Goal: Task Accomplishment & Management: Use online tool/utility

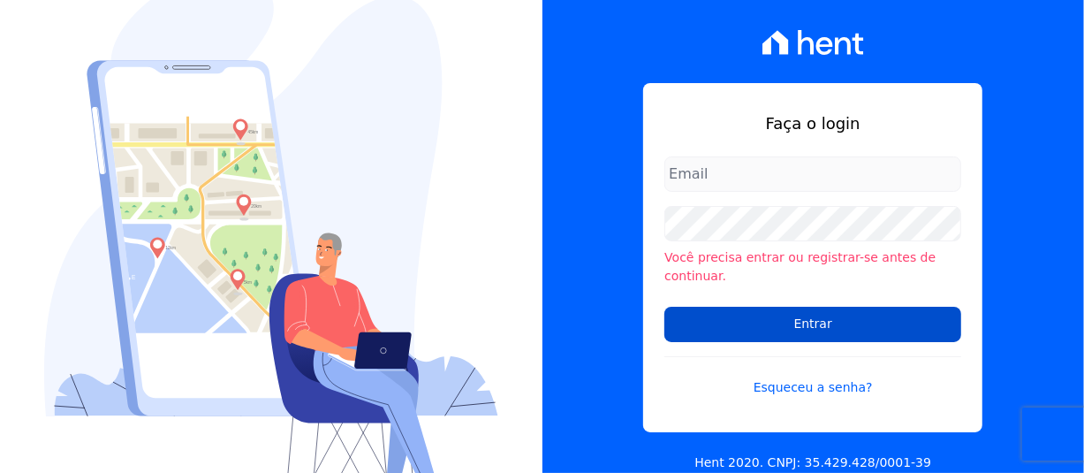
type input "[PERSON_NAME][EMAIL_ADDRESS][PERSON_NAME][DOMAIN_NAME]"
click at [823, 318] on input "Entrar" at bounding box center [812, 323] width 297 height 35
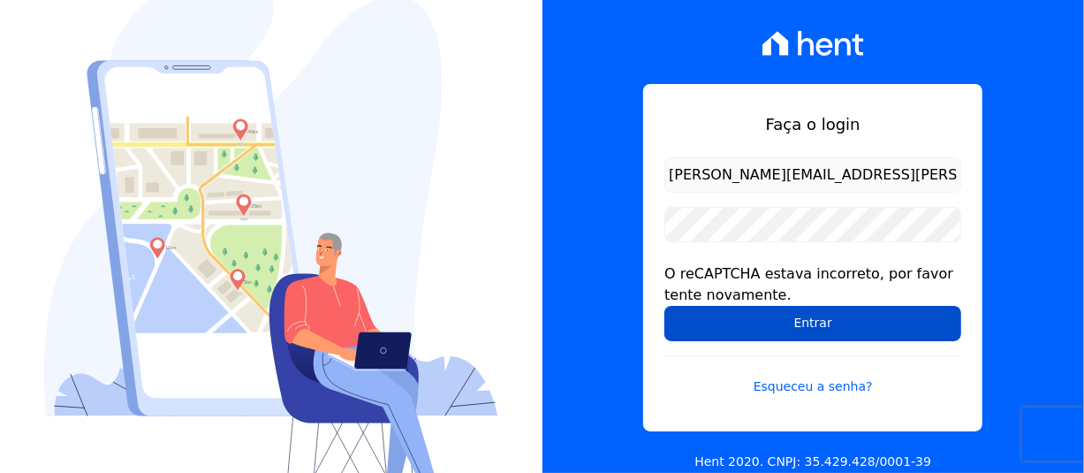
click at [759, 317] on input "Entrar" at bounding box center [812, 323] width 297 height 35
click at [802, 307] on input "Entrar" at bounding box center [812, 323] width 297 height 35
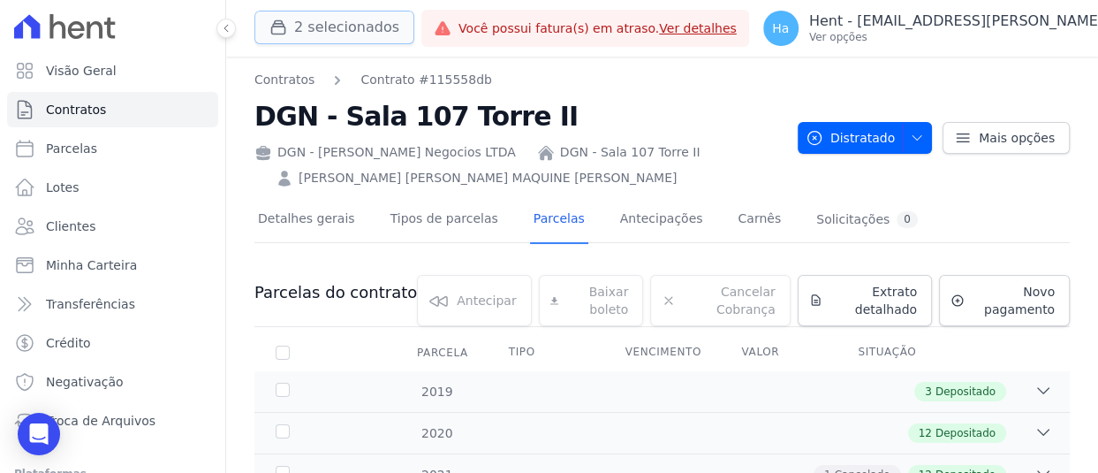
click at [317, 20] on button "2 selecionados" at bounding box center [334, 28] width 160 height 34
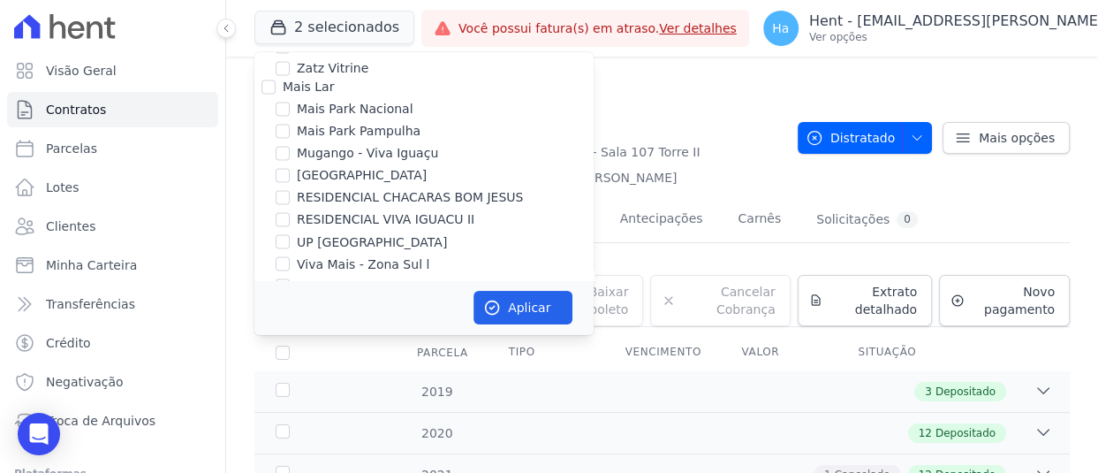
scroll to position [9965, 0]
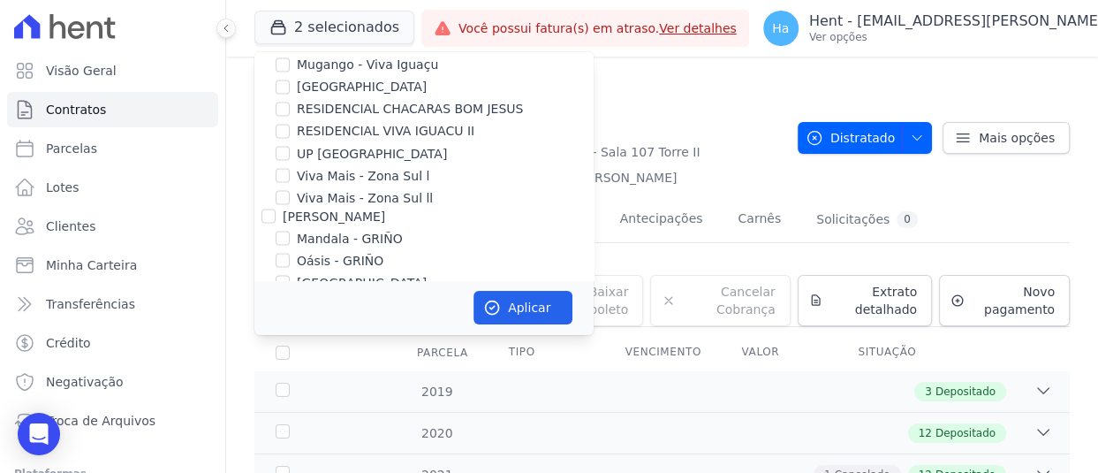
checkbox input "true"
click at [529, 305] on button "Aplicar" at bounding box center [522, 308] width 99 height 34
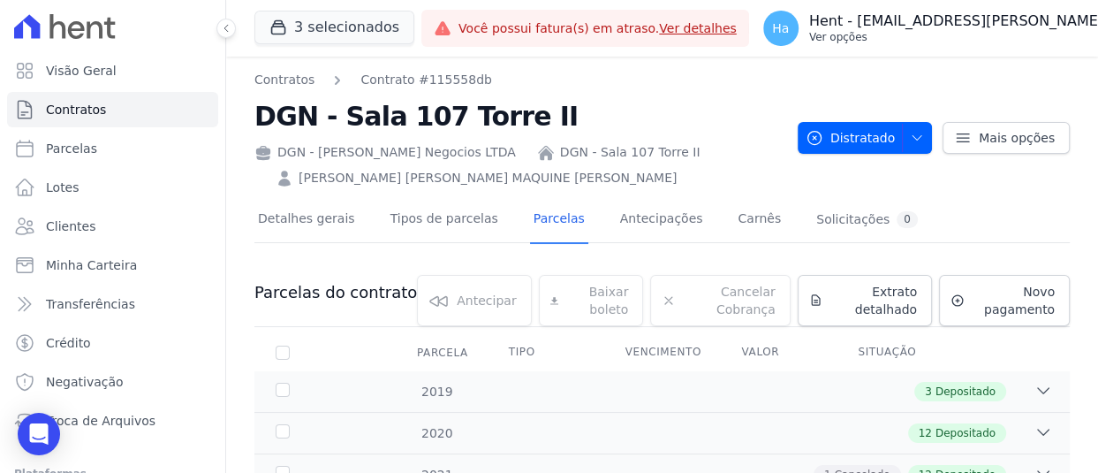
click at [922, 38] on p "Ver opções" at bounding box center [1015, 37] width 412 height 14
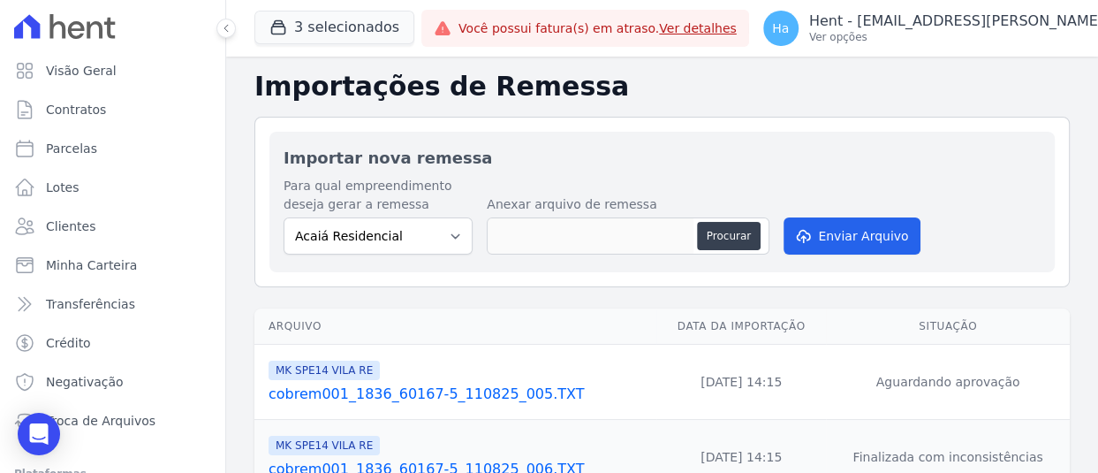
scroll to position [88, 0]
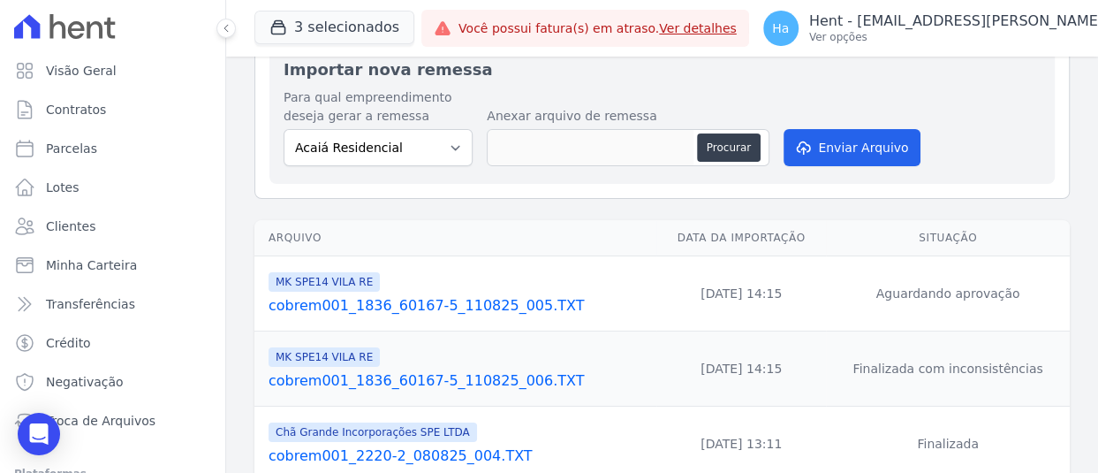
click at [435, 306] on link "cobrem001_1836_60167-5_110825_005.TXT" at bounding box center [459, 305] width 381 height 21
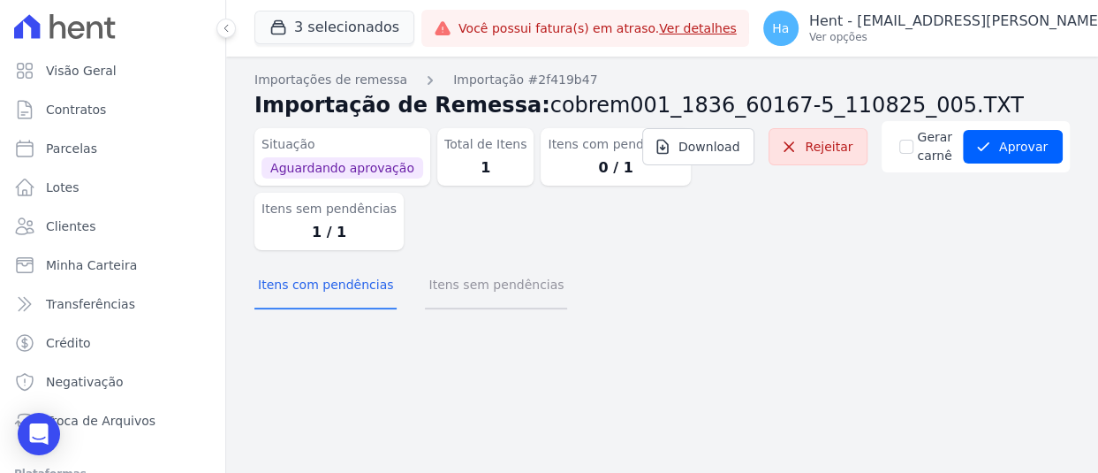
click at [496, 302] on button "Itens sem pendências" at bounding box center [496, 286] width 142 height 46
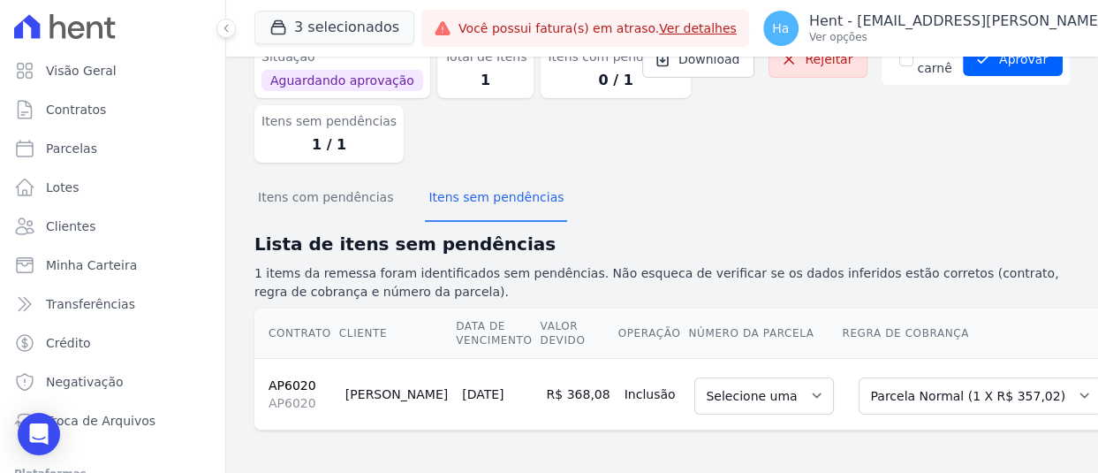
scroll to position [0, 27]
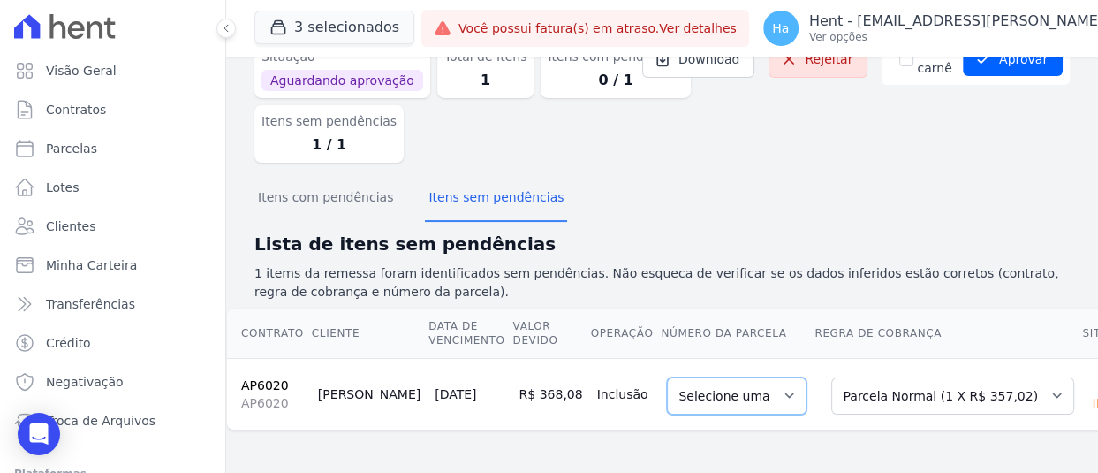
click at [667, 382] on select "Selecione uma" at bounding box center [737, 395] width 140 height 37
click at [844, 377] on select "Selecione uma Nova Parcela Avulsa Parcela Avulsa Existente Intercalada (32 X R$…" at bounding box center [952, 395] width 243 height 37
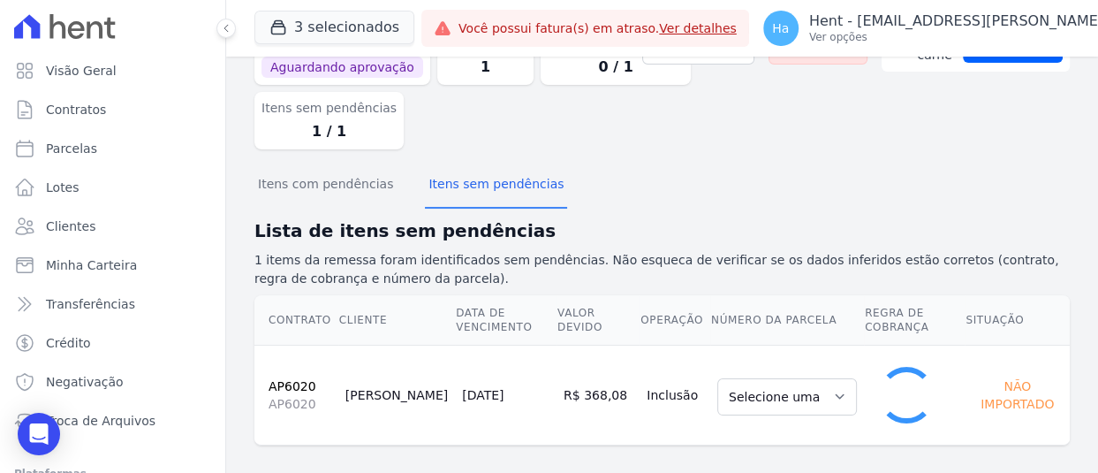
scroll to position [0, 0]
select select "0"
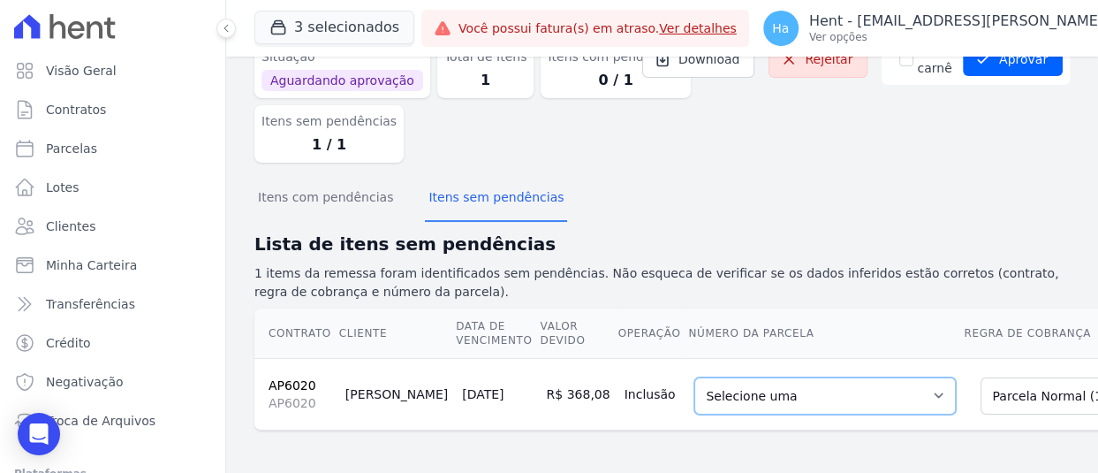
click at [694, 384] on select "Selecione uma 1 - 12/08/2025 - R$ 365,41 - Agendado" at bounding box center [824, 395] width 261 height 37
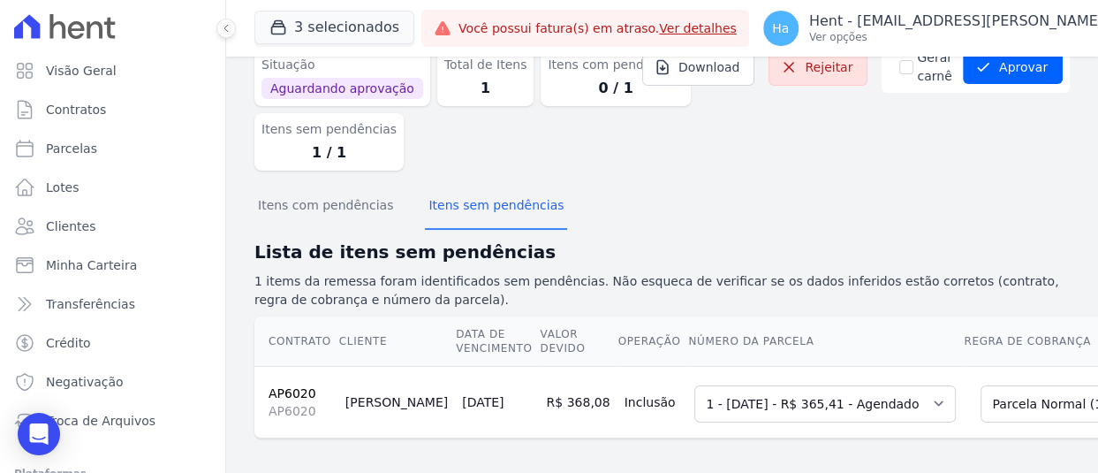
scroll to position [101, 0]
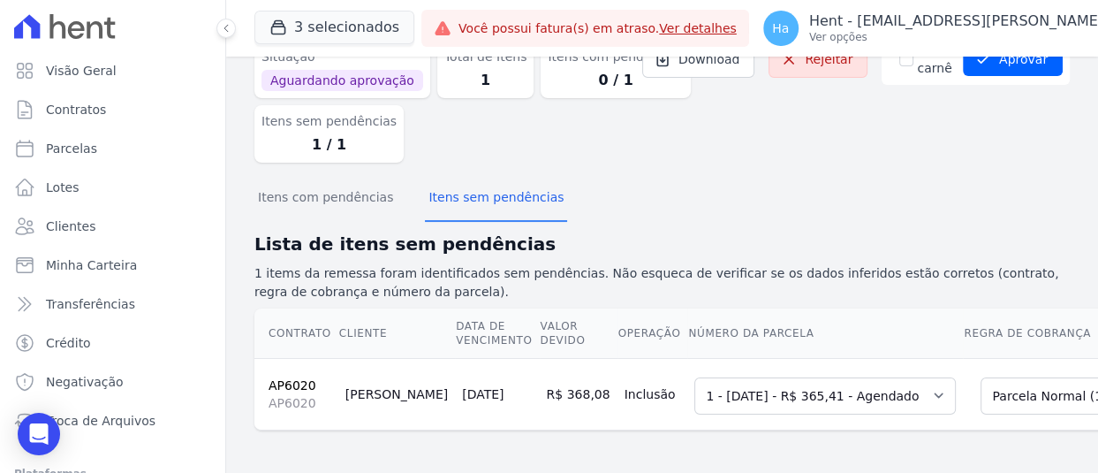
click at [803, 148] on div "Situação Aguardando aprovação Total de Itens 1 Itens com pendências 0 / 1 Itens…" at bounding box center [661, 105] width 815 height 143
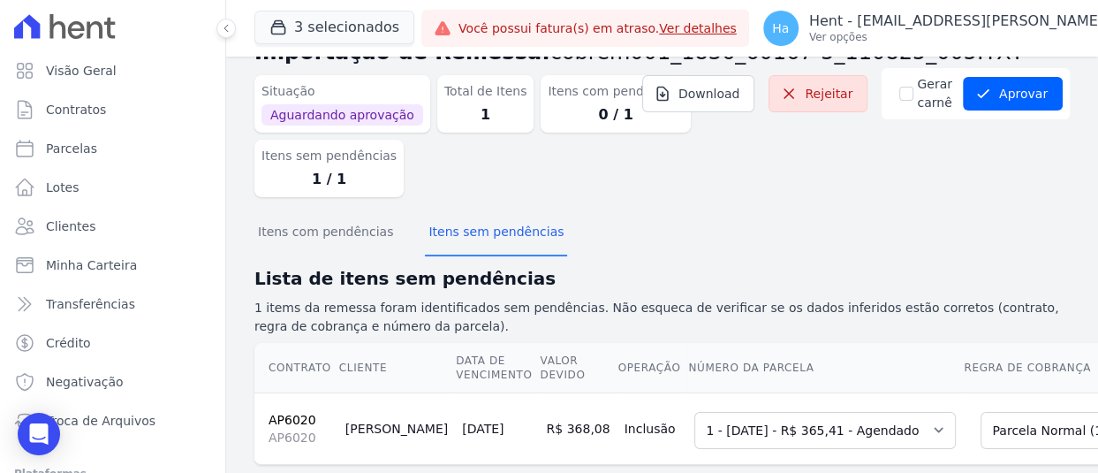
scroll to position [12, 0]
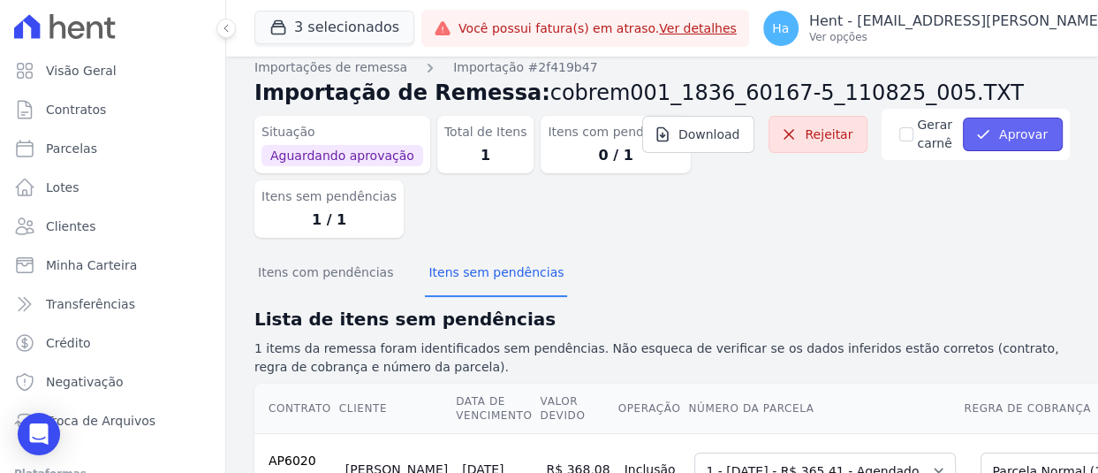
click at [992, 148] on button "Aprovar" at bounding box center [1013, 134] width 100 height 34
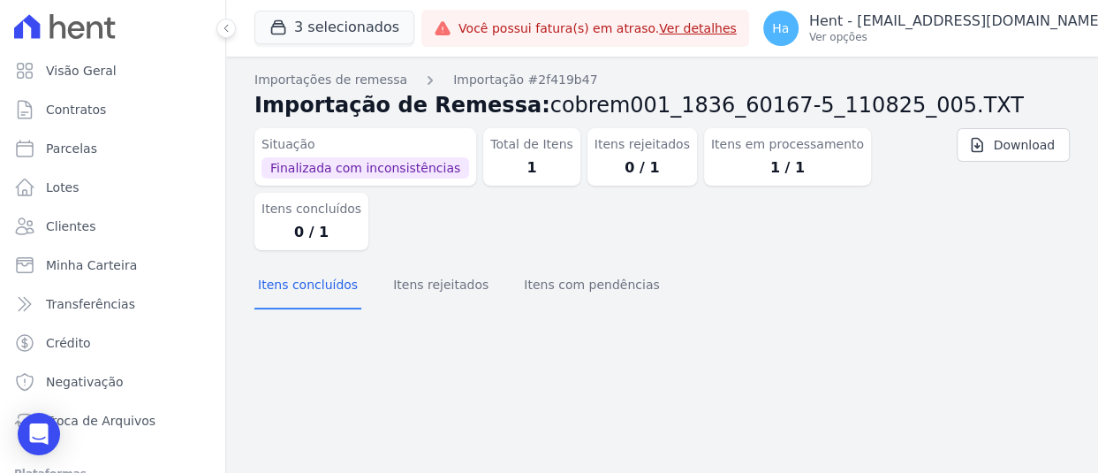
drag, startPoint x: 497, startPoint y: 2, endPoint x: 471, endPoint y: 210, distance: 210.1
click at [471, 210] on dl "Situação Finalizada com inconsistências Total de Itens 1 Itens rejeitados 0 / 1…" at bounding box center [593, 185] width 679 height 129
click at [1030, 133] on link "Download" at bounding box center [1013, 145] width 113 height 34
click at [1012, 35] on p "Ver opções" at bounding box center [956, 37] width 295 height 14
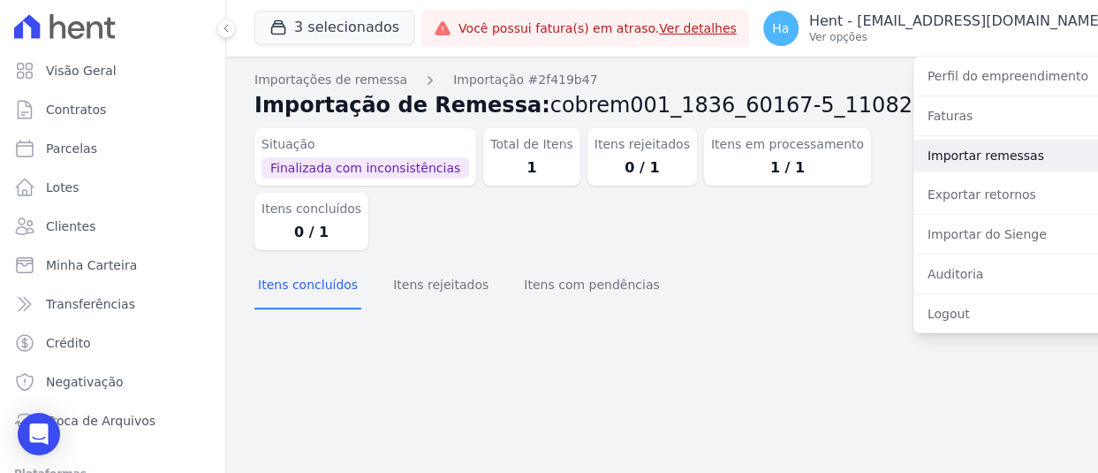
click at [967, 156] on link "Importar remessas" at bounding box center [1026, 156] width 226 height 32
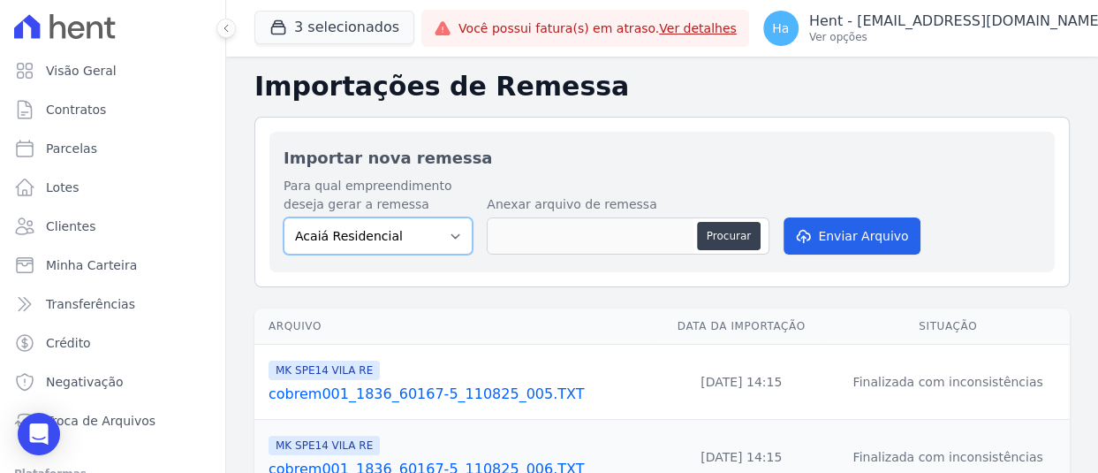
click at [442, 234] on select "Acaiá Residencial Administrativo AGILE ELOI MENDES SPE SA Agile Pavican São Lou…" at bounding box center [378, 235] width 189 height 37
select select "39995bf4-9ae3-4619-a753-9d7f943d9086"
click at [284, 217] on select "Acaiá Residencial Administrativo AGILE ELOI MENDES SPE SA Agile Pavican São Lou…" at bounding box center [378, 235] width 189 height 37
click at [728, 242] on button "Procurar" at bounding box center [729, 236] width 64 height 28
type input "cobrem001_1836_60167-5_110825_005.TXT"
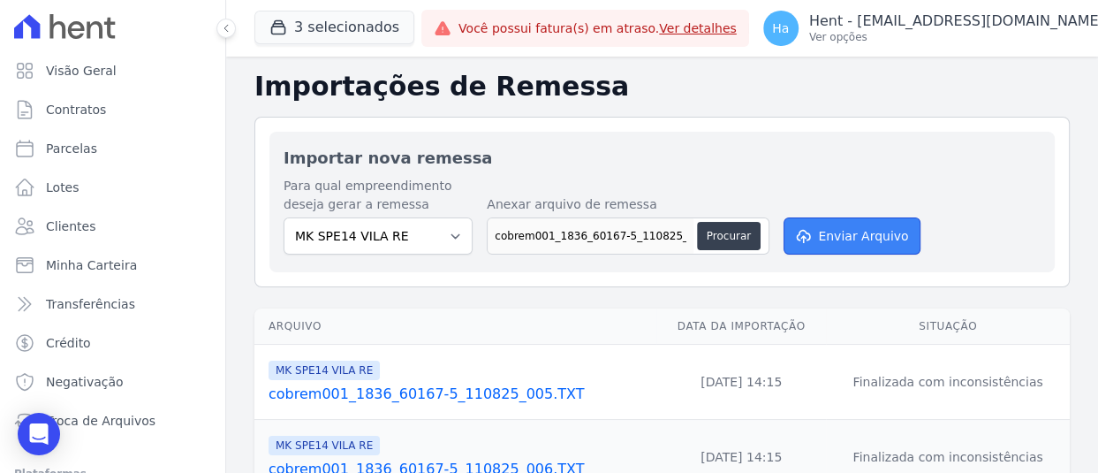
click at [883, 227] on button "Enviar Arquivo" at bounding box center [851, 235] width 136 height 37
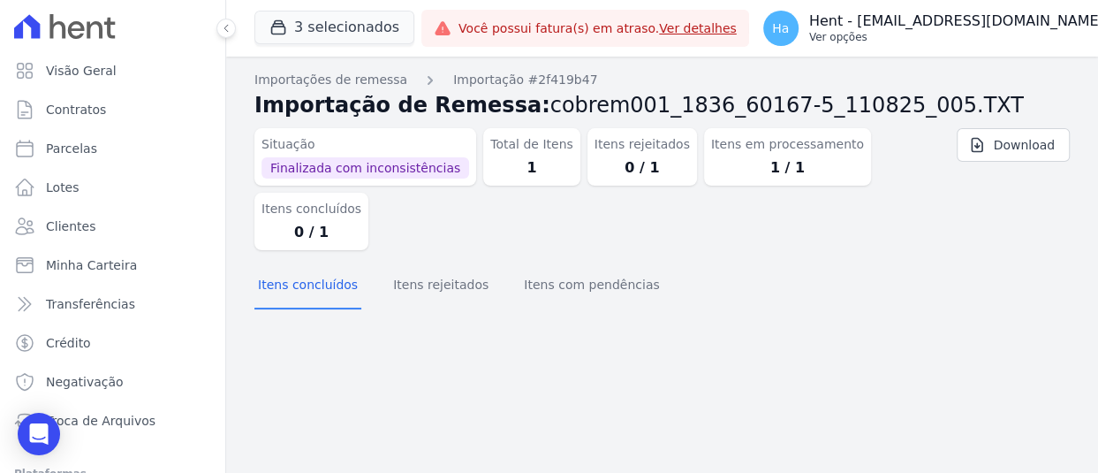
click at [1048, 7] on button "Ha Hent - [EMAIL_ADDRESS][DOMAIN_NAME] Ver opções" at bounding box center [944, 28] width 390 height 49
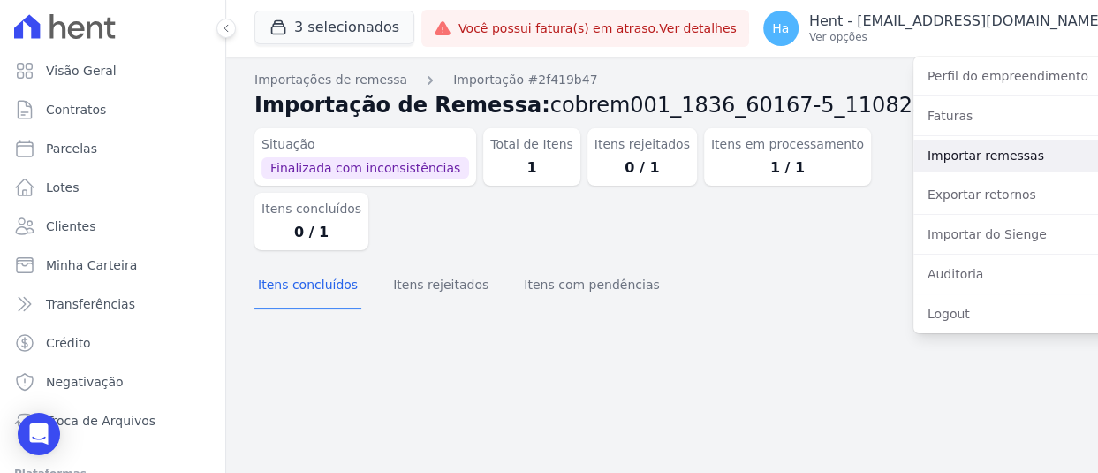
click at [974, 140] on link "Importar remessas" at bounding box center [1026, 156] width 226 height 32
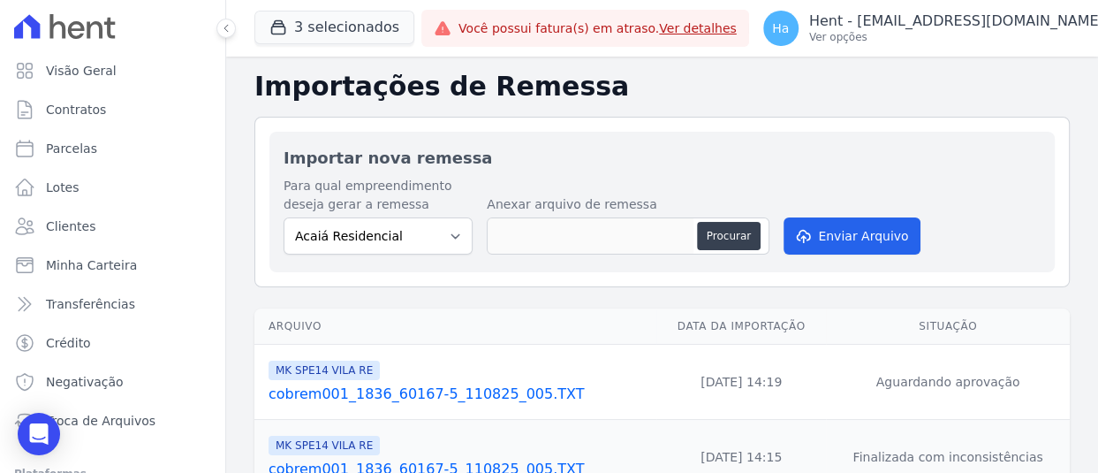
scroll to position [88, 0]
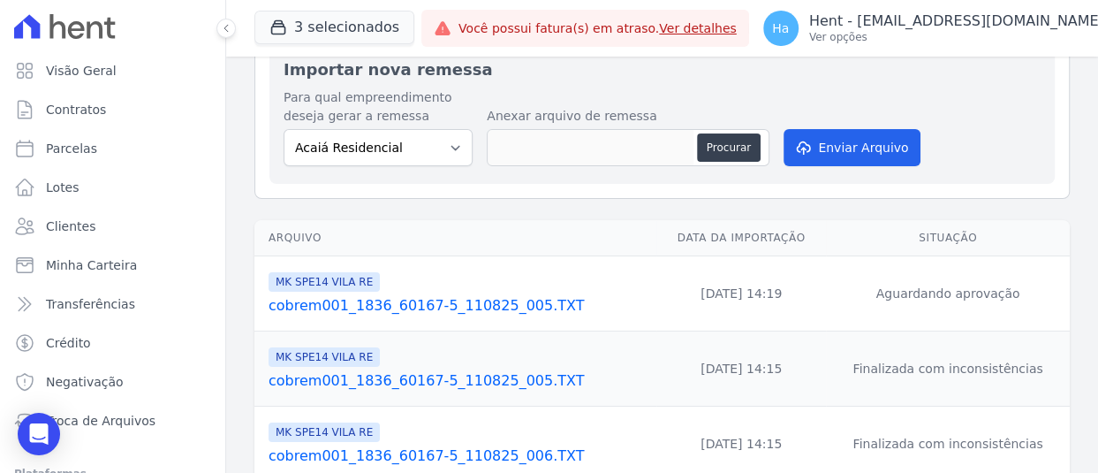
click at [473, 305] on link "cobrem001_1836_60167-5_110825_005.TXT" at bounding box center [459, 305] width 381 height 21
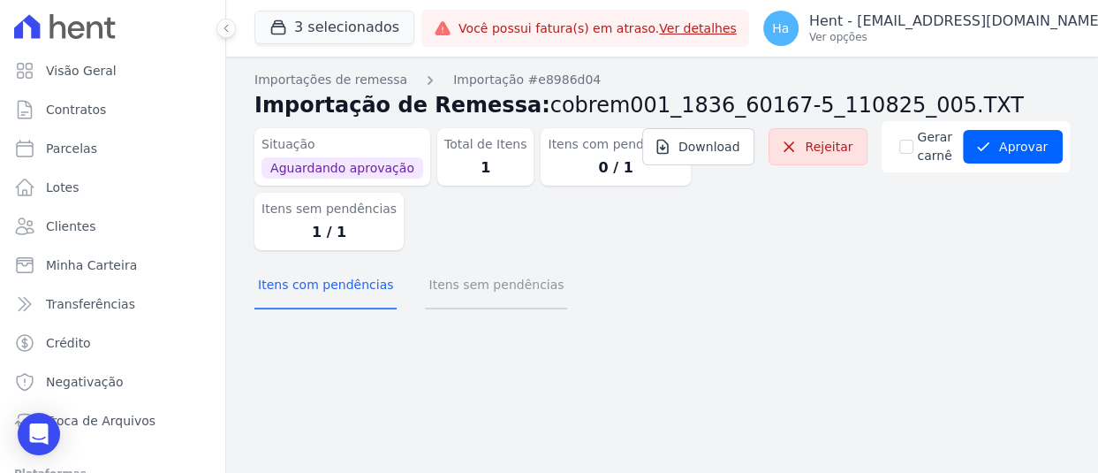
click at [455, 283] on button "Itens sem pendências" at bounding box center [496, 286] width 142 height 46
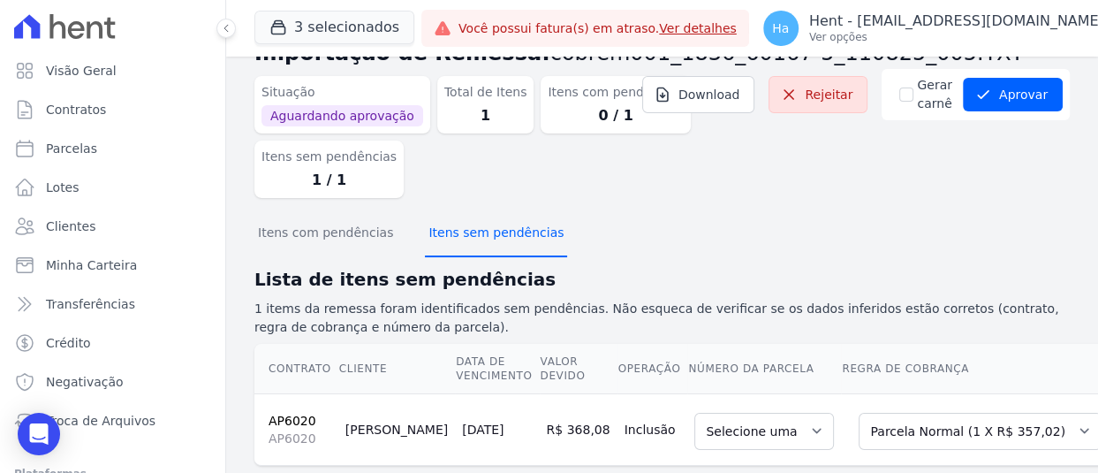
scroll to position [101, 0]
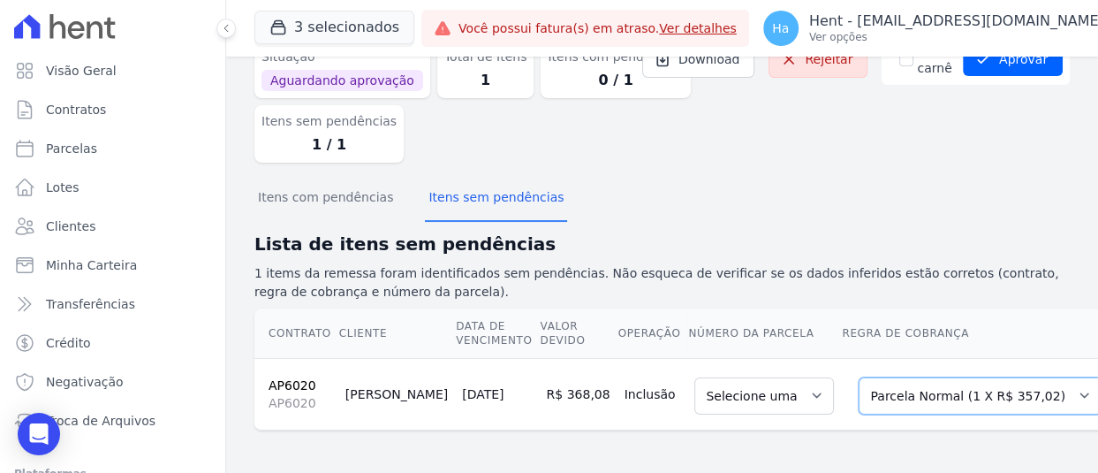
click at [938, 391] on select "Selecione uma Nova Parcela Avulsa Parcela Avulsa Existente Intercalada (32 X R$…" at bounding box center [980, 395] width 243 height 37
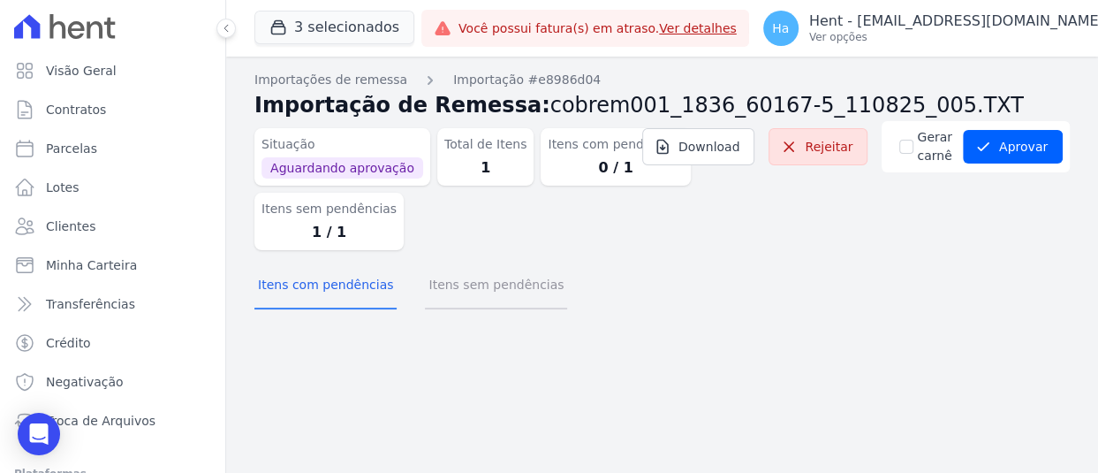
click at [514, 303] on button "Itens sem pendências" at bounding box center [496, 286] width 142 height 46
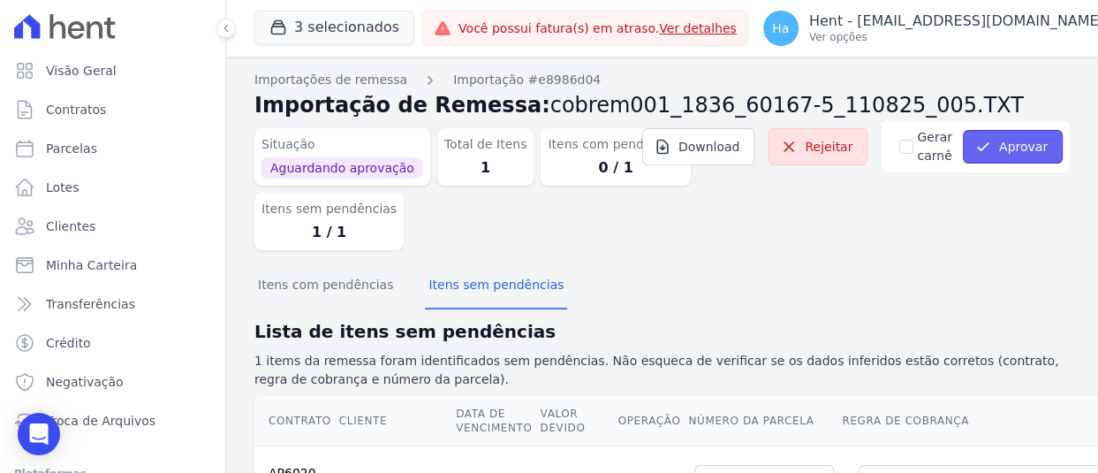
click at [1014, 144] on button "Aprovar" at bounding box center [1013, 147] width 100 height 34
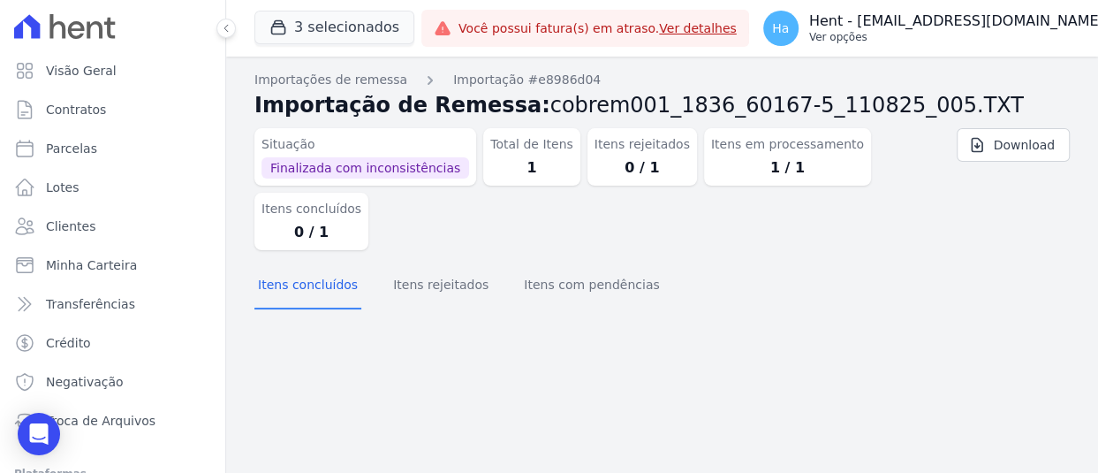
click at [984, 12] on p "Hent - [EMAIL_ADDRESS][DOMAIN_NAME]" at bounding box center [956, 21] width 295 height 18
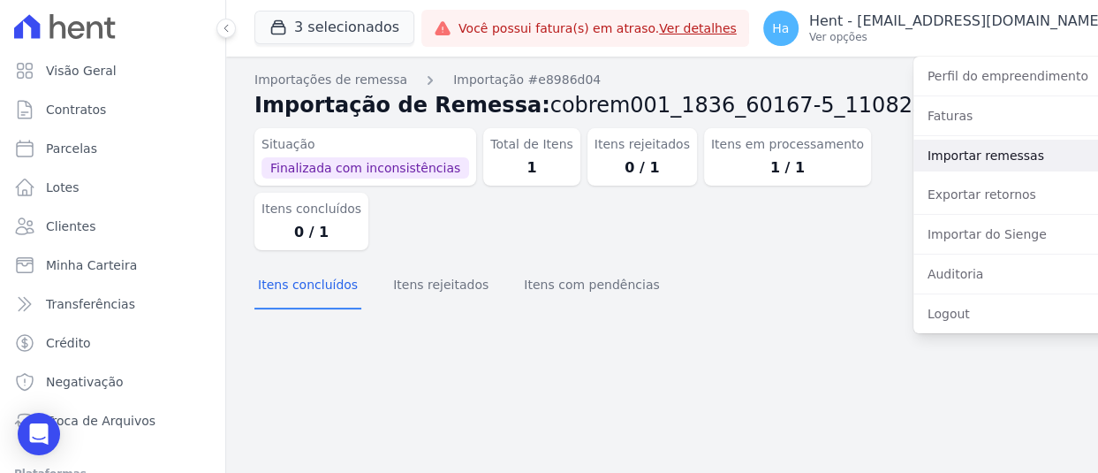
click at [947, 149] on link "Importar remessas" at bounding box center [1026, 156] width 226 height 32
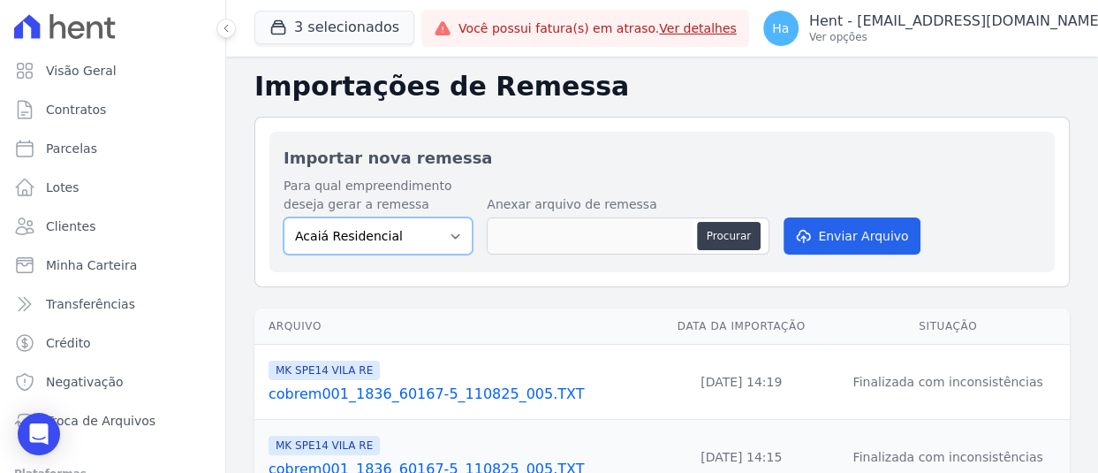
click at [353, 246] on select "Acaiá Residencial Administrativo AGILE ELOI MENDES SPE SA Agile Pavican [GEOGRA…" at bounding box center [378, 235] width 189 height 37
select select "39995bf4-9ae3-4619-a753-9d7f943d9086"
click at [284, 217] on select "Acaiá Residencial Administrativo AGILE ELOI MENDES SPE SA Agile Pavican [GEOGRA…" at bounding box center [378, 235] width 189 height 37
click at [737, 234] on button "Procurar" at bounding box center [729, 236] width 64 height 28
type input "cobrem001_1836_60167-5_110825_005.TXT"
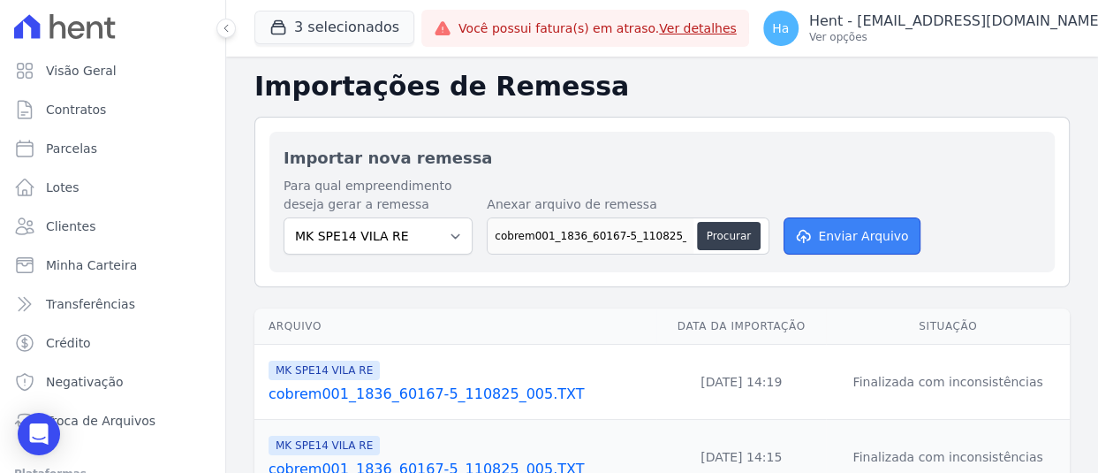
click at [859, 241] on button "Enviar Arquivo" at bounding box center [851, 235] width 136 height 37
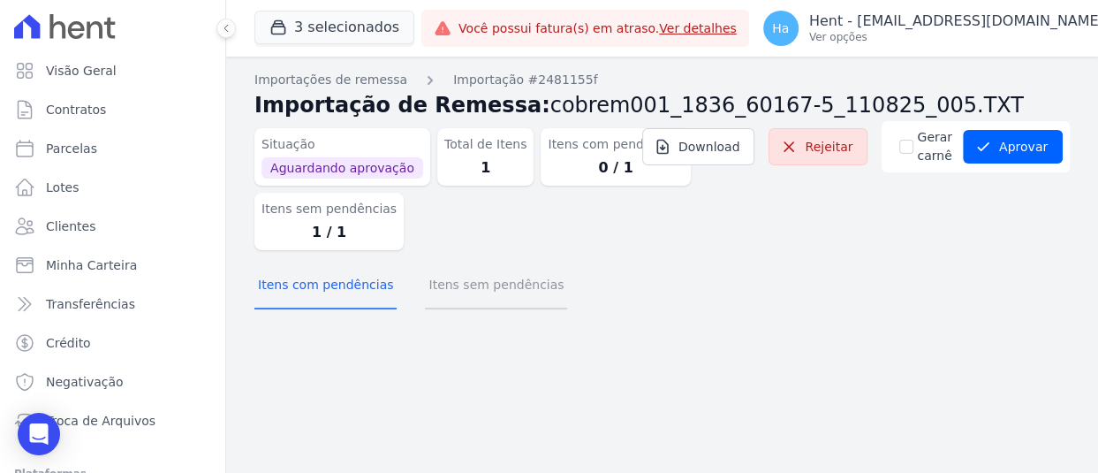
click at [473, 290] on button "Itens sem pendências" at bounding box center [496, 286] width 142 height 46
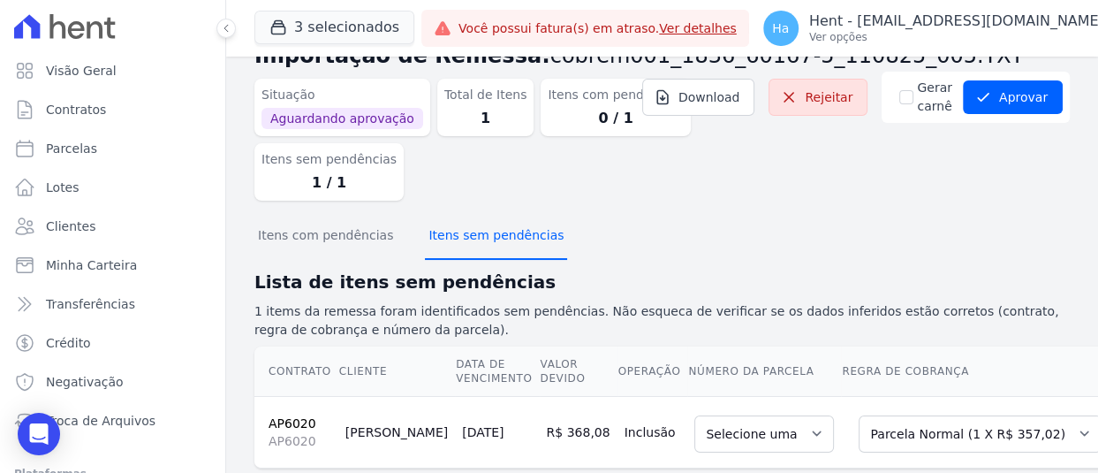
scroll to position [101, 0]
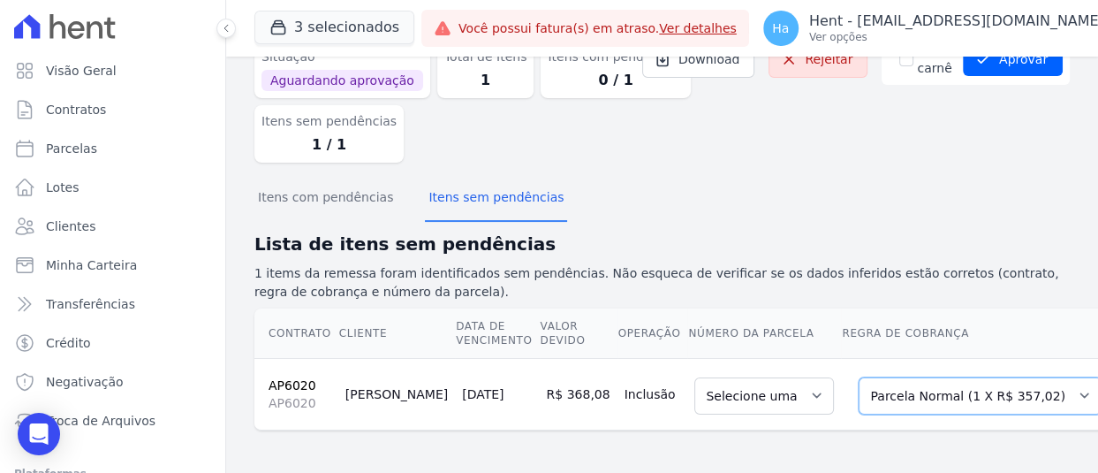
click at [859, 386] on select "Selecione uma Nova Parcela Avulsa Parcela Avulsa Existente Intercalada (32 X R$…" at bounding box center [980, 395] width 243 height 37
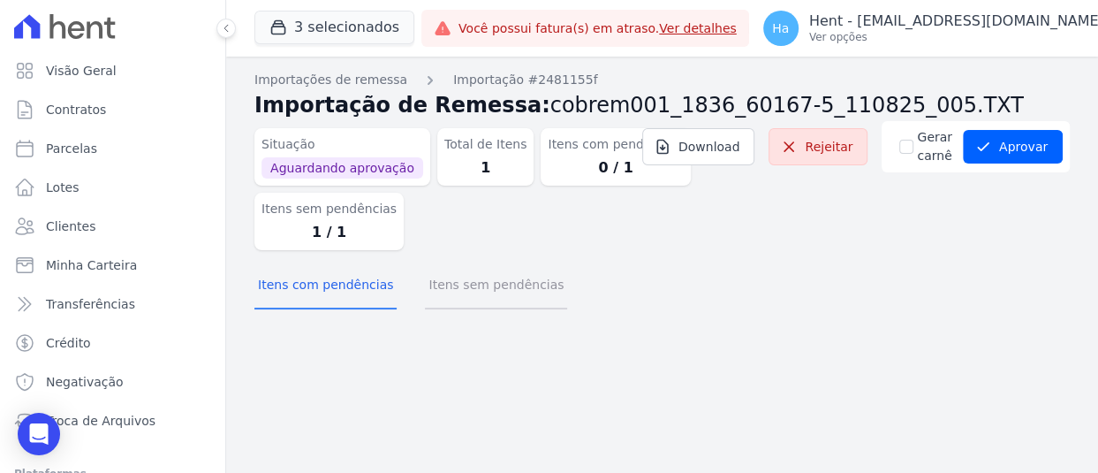
click at [511, 278] on button "Itens sem pendências" at bounding box center [496, 286] width 142 height 46
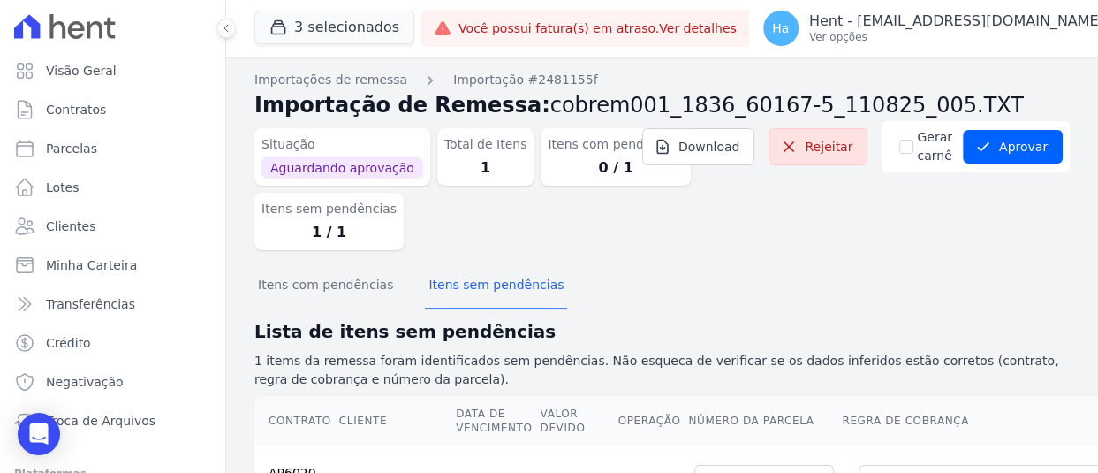
click at [926, 247] on div "Situação Aguardando aprovação Total de Itens 1 Itens com pendências 0 / 1 Itens…" at bounding box center [661, 192] width 815 height 143
click at [1026, 148] on button "Aprovar" at bounding box center [1013, 147] width 100 height 34
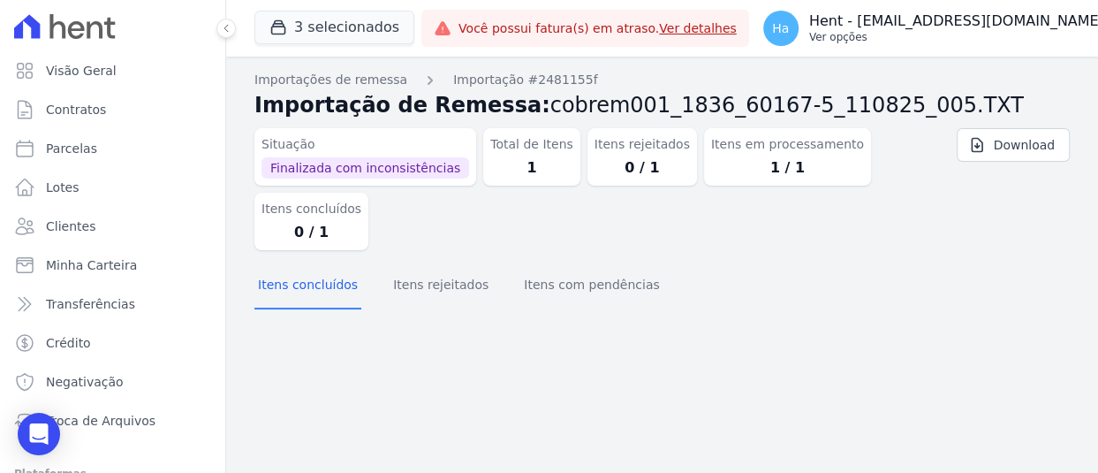
drag, startPoint x: 954, startPoint y: 26, endPoint x: 957, endPoint y: 34, distance: 9.5
click at [954, 26] on p "Hent - [EMAIL_ADDRESS][DOMAIN_NAME]" at bounding box center [956, 21] width 295 height 18
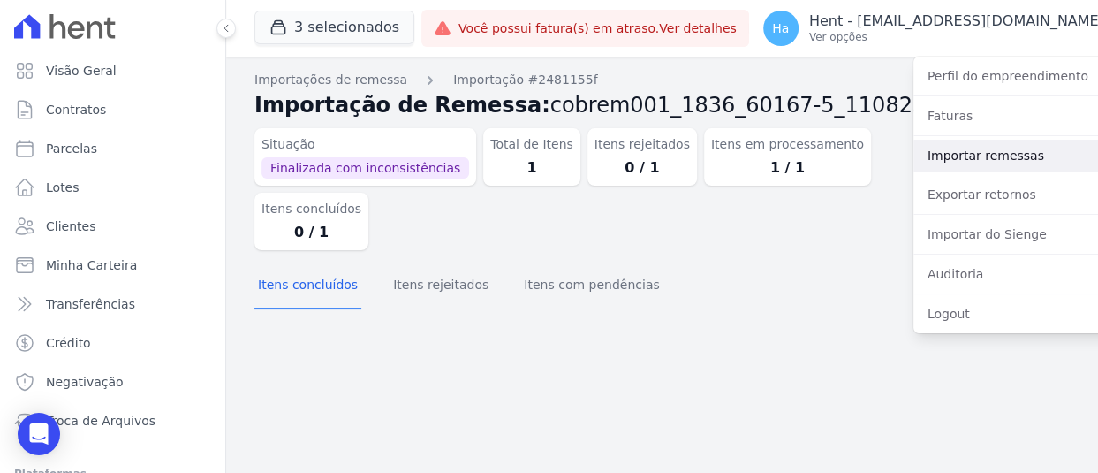
click at [939, 158] on link "Importar remessas" at bounding box center [1026, 156] width 226 height 32
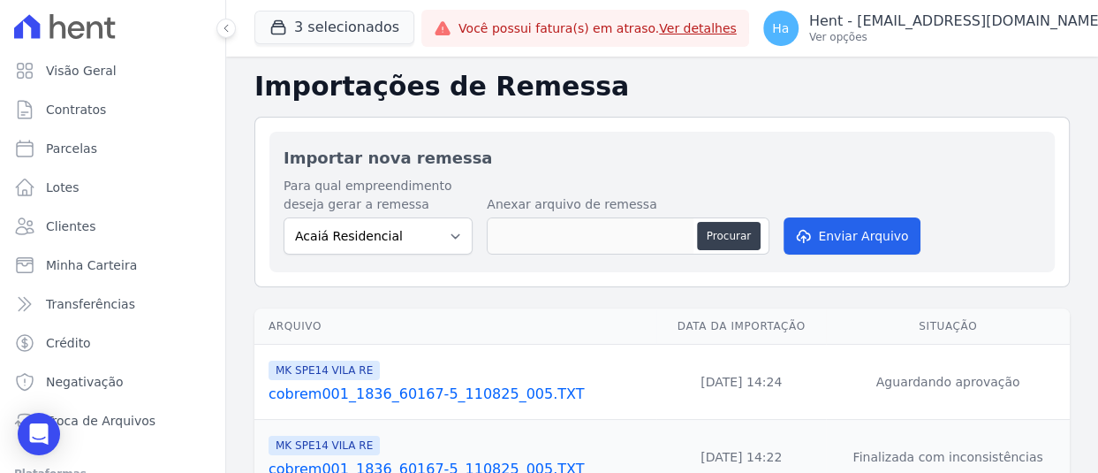
scroll to position [177, 0]
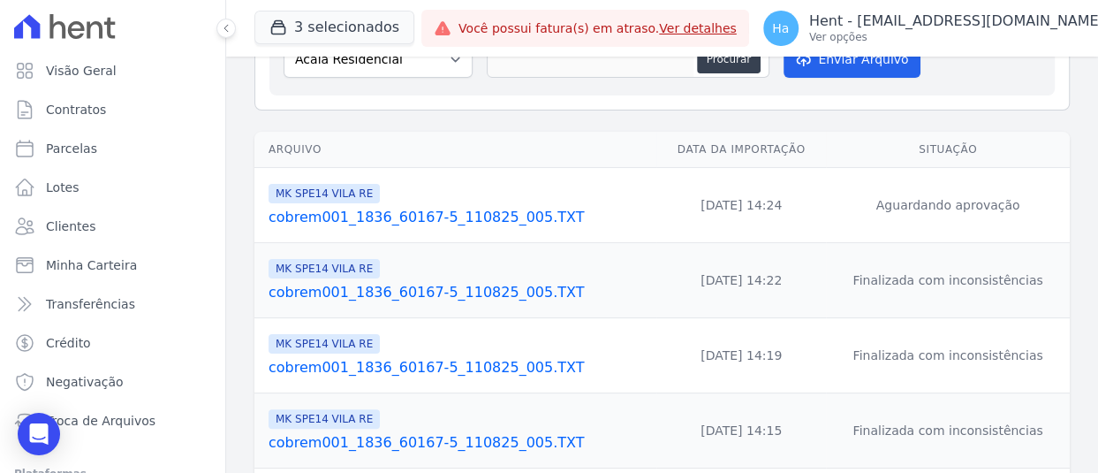
click at [467, 215] on link "cobrem001_1836_60167-5_110825_005.TXT" at bounding box center [459, 217] width 381 height 21
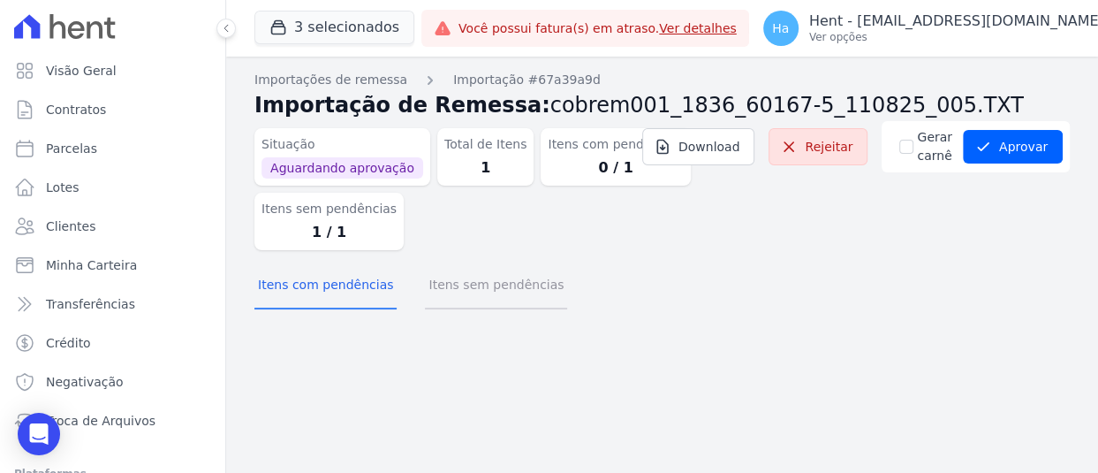
click at [457, 291] on button "Itens sem pendências" at bounding box center [496, 286] width 142 height 46
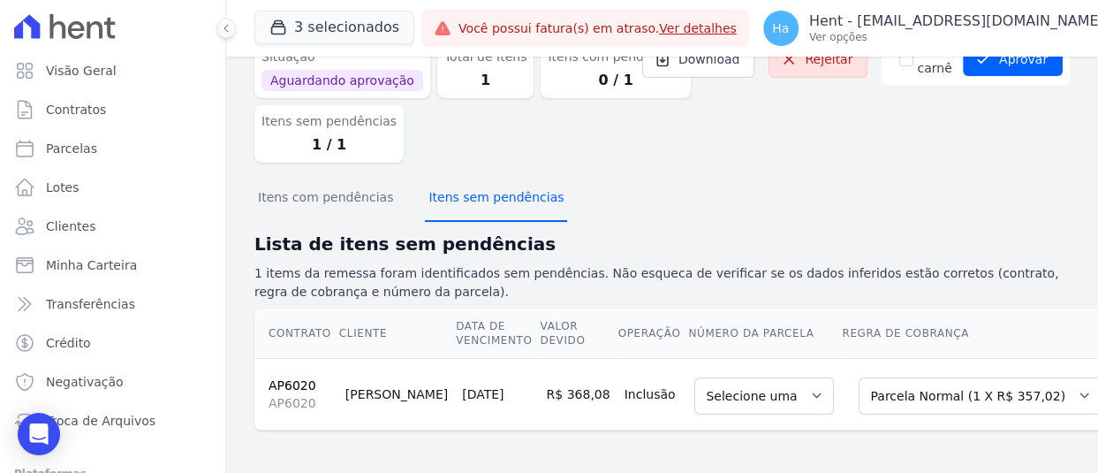
scroll to position [101, 0]
click at [919, 387] on select "Selecione uma Nova Parcela Avulsa Parcela Avulsa Existente Intercalada (32 X R$…" at bounding box center [980, 395] width 243 height 37
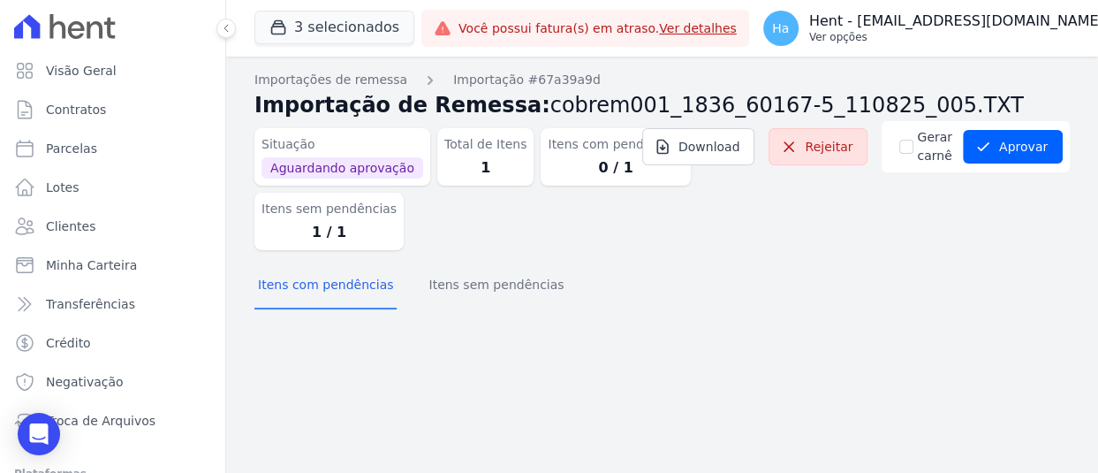
click at [1003, 36] on p "Ver opções" at bounding box center [956, 37] width 295 height 14
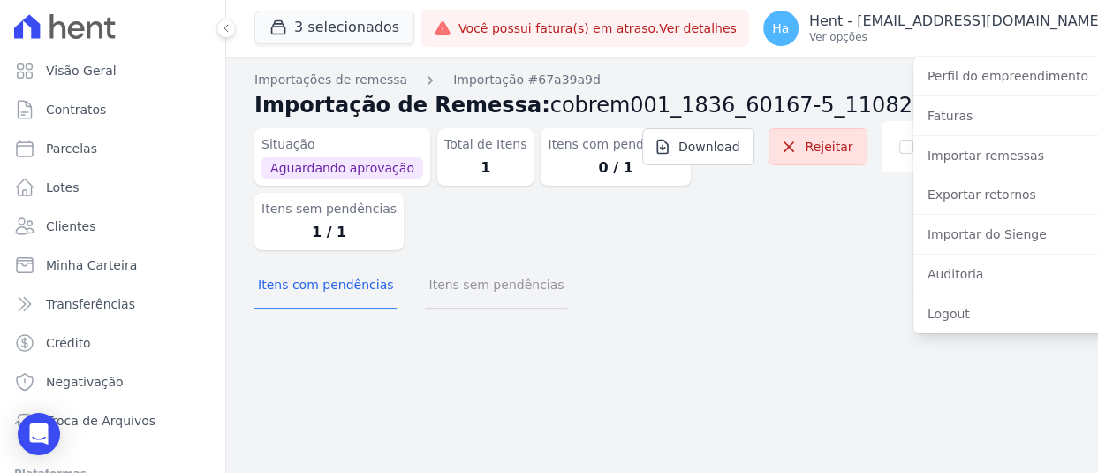
click at [509, 271] on button "Itens sem pendências" at bounding box center [496, 286] width 142 height 46
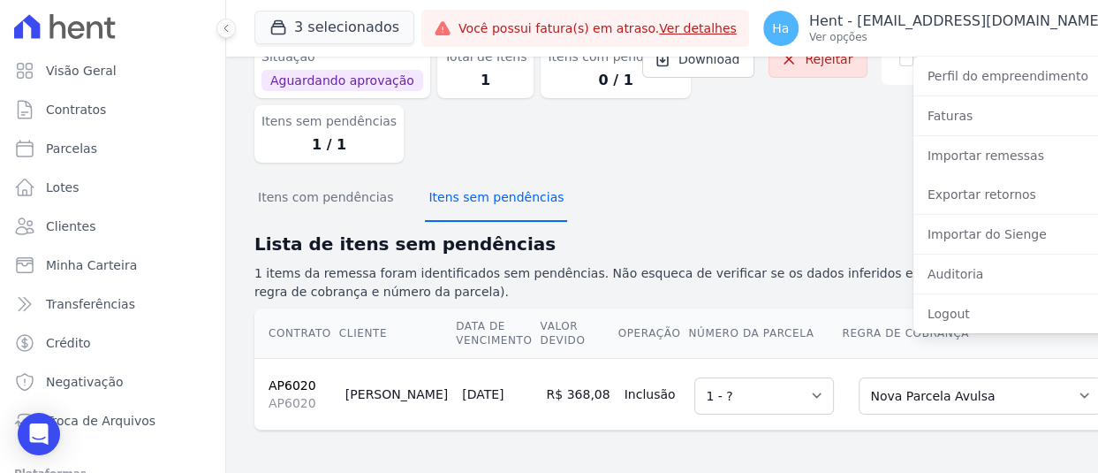
scroll to position [101, 0]
click at [725, 152] on div "Situação Aguardando aprovação Total de Itens 1 Itens com pendências 0 / 1 Itens…" at bounding box center [661, 105] width 815 height 143
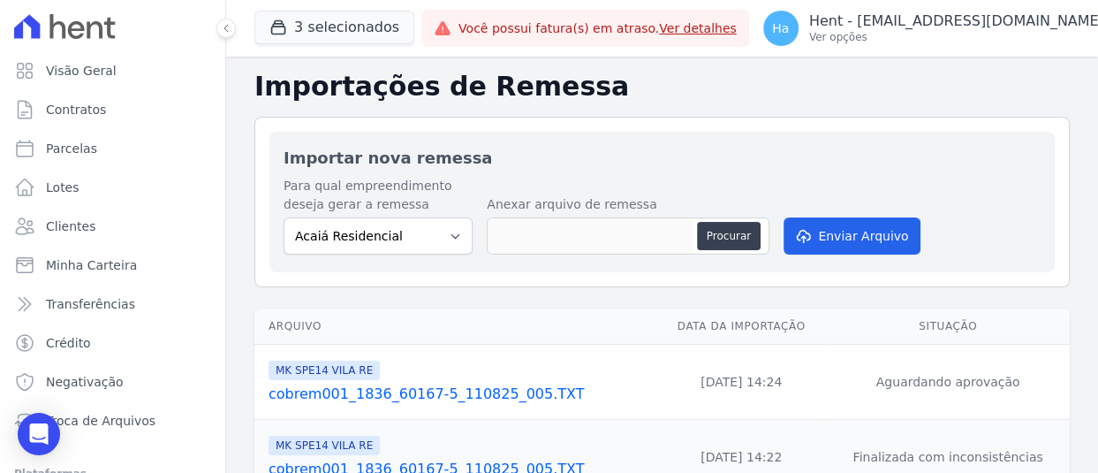
click at [546, 390] on link "cobrem001_1836_60167-5_110825_005.TXT" at bounding box center [459, 393] width 381 height 21
click at [454, 390] on link "cobrem001_1836_60167-5_110825_005.TXT" at bounding box center [459, 393] width 381 height 21
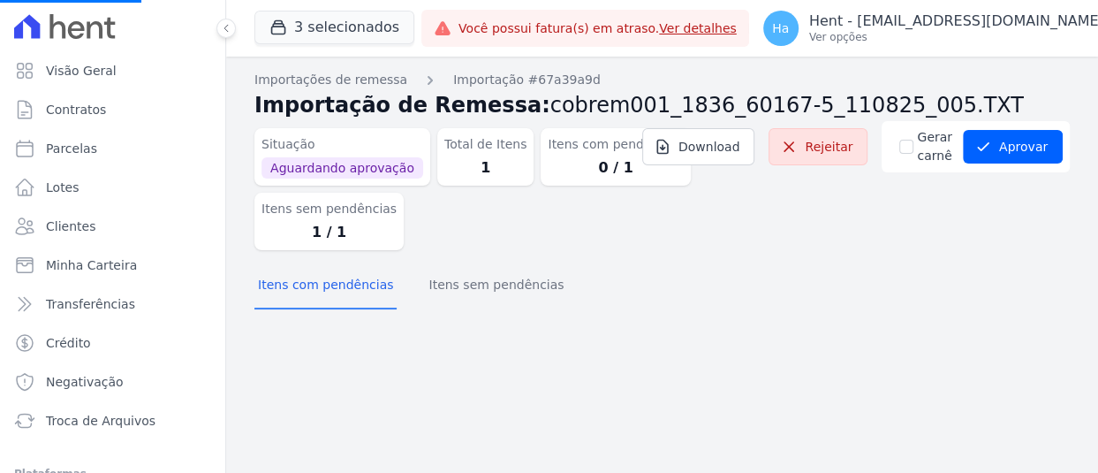
click at [494, 310] on div "Importações de remessa Importação #67a39a9d Importação de Remessa: cobrem001_18…" at bounding box center [661, 194] width 815 height 247
click at [496, 305] on button "Itens sem pendências" at bounding box center [496, 286] width 142 height 46
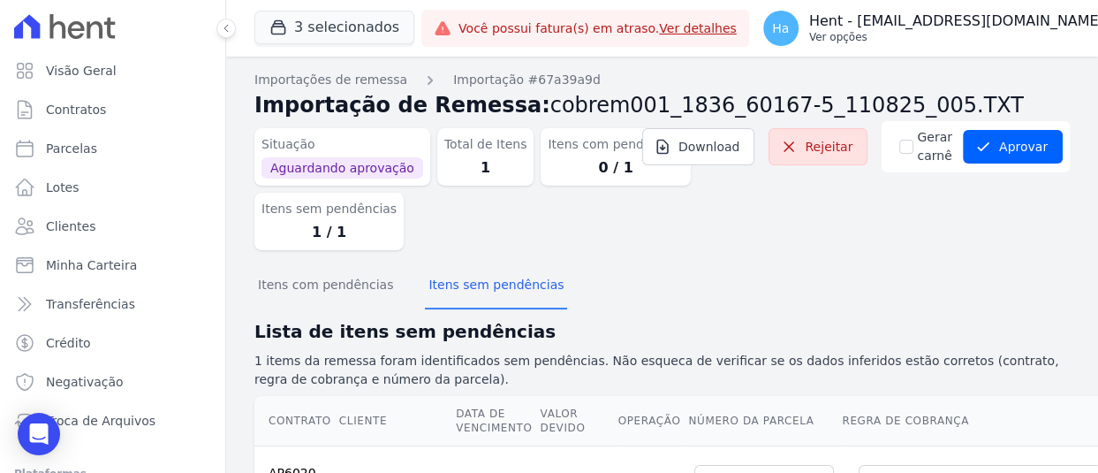
click at [941, 36] on p "Ver opções" at bounding box center [956, 37] width 295 height 14
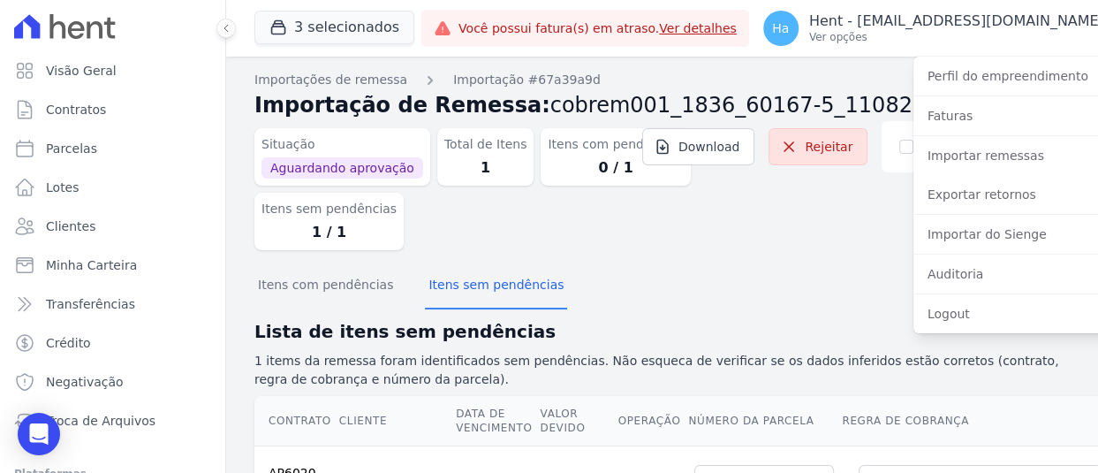
click at [673, 223] on dl "Situação Aguardando aprovação Total de Itens 1 Itens com pendências 0 / 1 Itens…" at bounding box center [491, 185] width 475 height 129
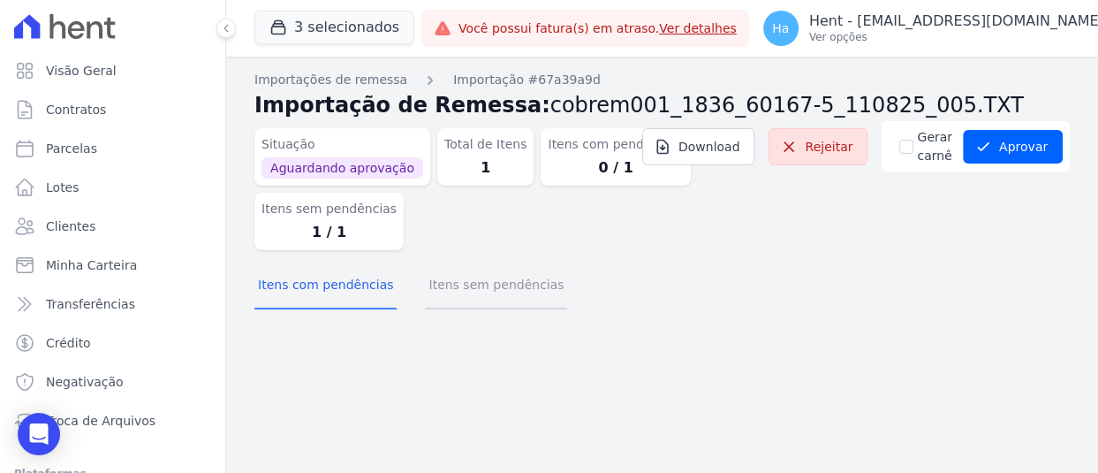
click at [502, 302] on button "Itens sem pendências" at bounding box center [496, 286] width 142 height 46
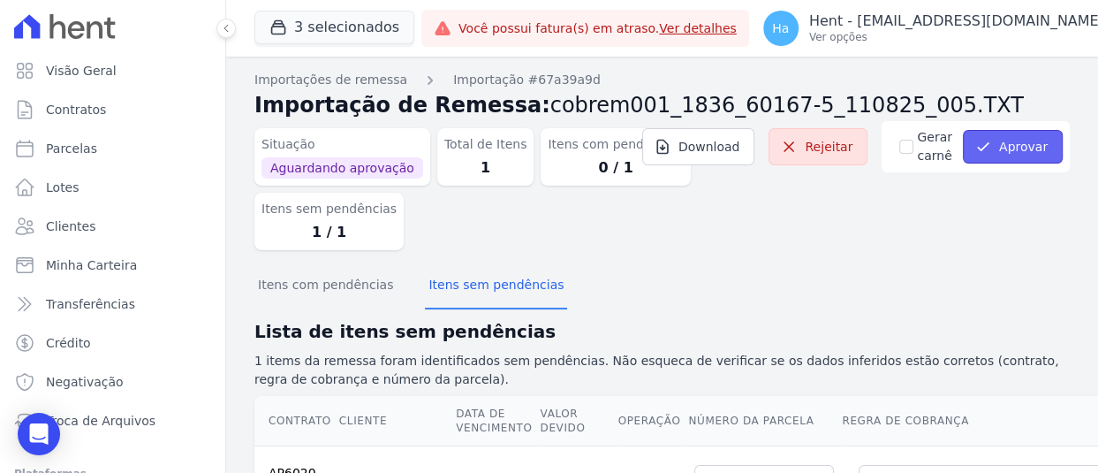
click at [1008, 159] on button "Aprovar" at bounding box center [1013, 147] width 100 height 34
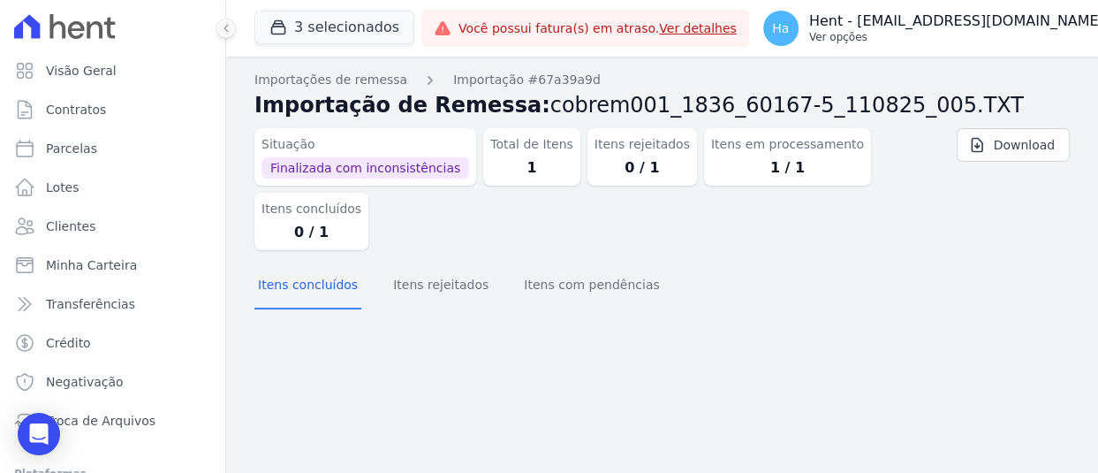
click at [1005, 18] on p "Hent - [EMAIL_ADDRESS][DOMAIN_NAME]" at bounding box center [956, 21] width 295 height 18
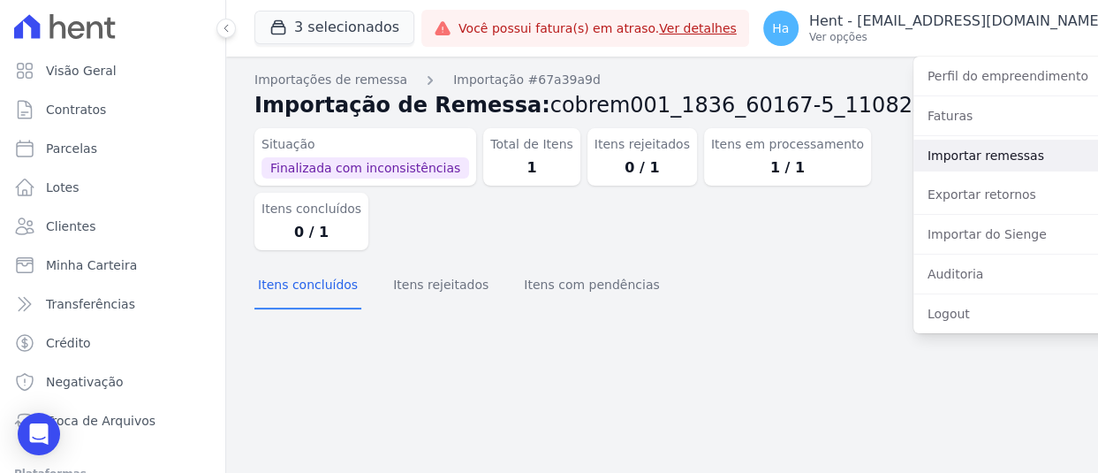
click at [941, 163] on link "Importar remessas" at bounding box center [1026, 156] width 226 height 32
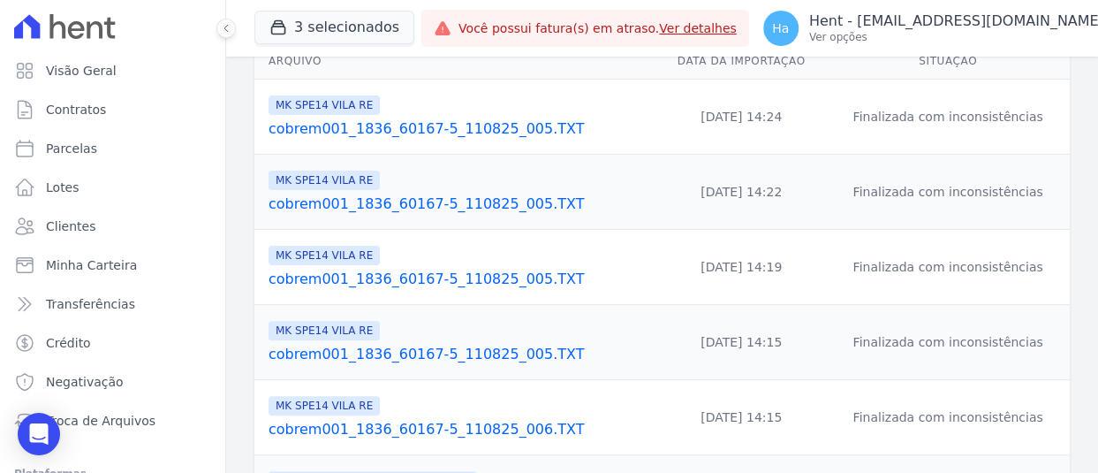
scroll to position [177, 0]
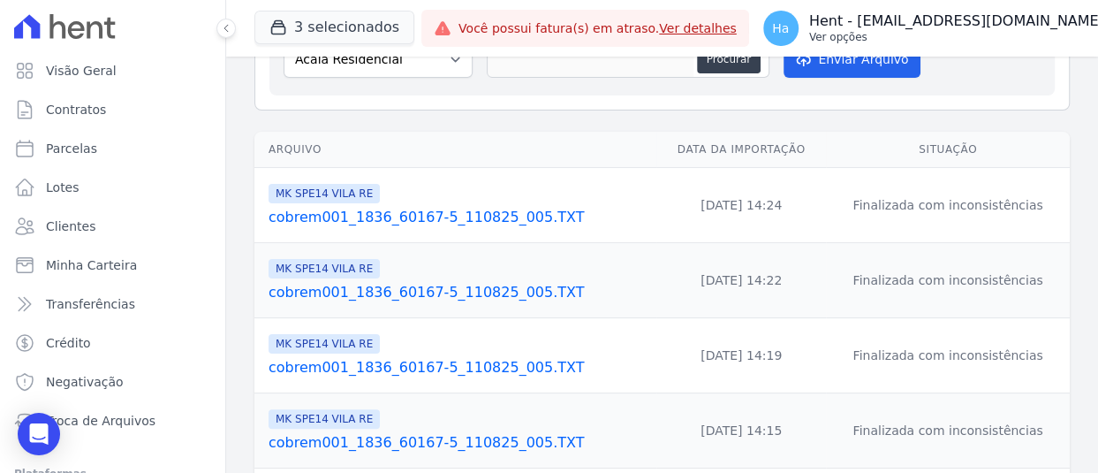
click at [938, 17] on p "Hent - [EMAIL_ADDRESS][DOMAIN_NAME]" at bounding box center [956, 21] width 295 height 18
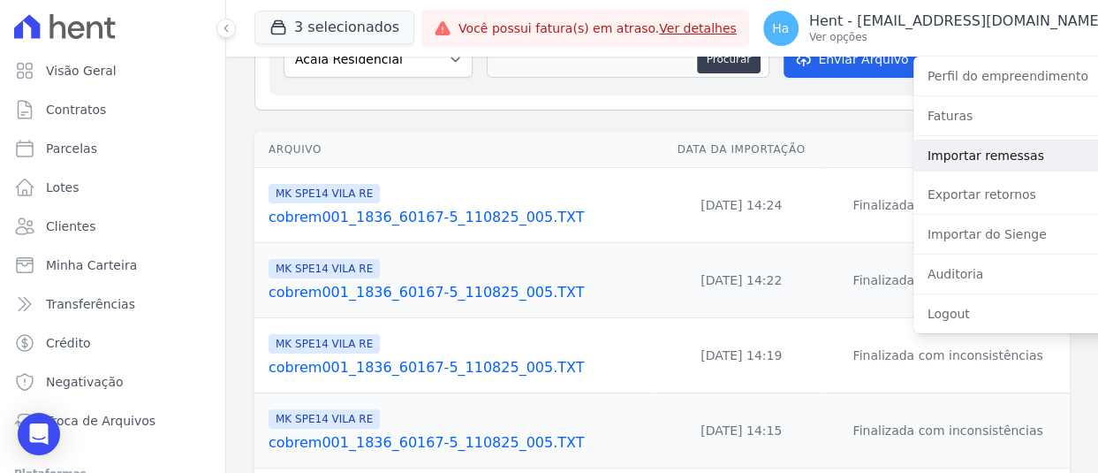
click at [929, 149] on link "Importar remessas" at bounding box center [1026, 156] width 226 height 32
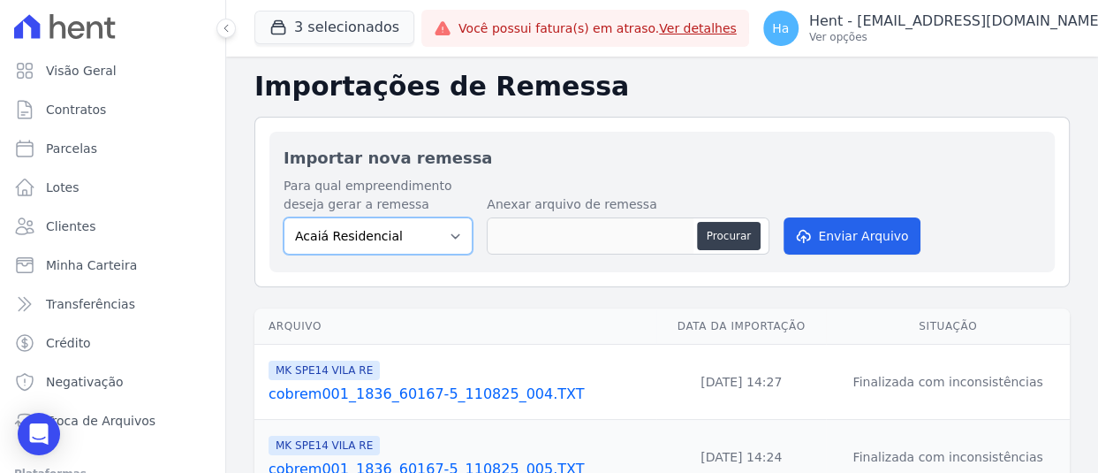
click at [391, 240] on select "Acaiá Residencial Administrativo AGILE ELOI MENDES SPE SA Agile Pavican São Lou…" at bounding box center [378, 235] width 189 height 37
select select "39995bf4-9ae3-4619-a753-9d7f943d9086"
click at [284, 217] on select "Acaiá Residencial Administrativo AGILE ELOI MENDES SPE SA Agile Pavican São Lou…" at bounding box center [378, 235] width 189 height 37
click at [716, 241] on button "Procurar" at bounding box center [729, 236] width 64 height 28
type input "cobrem001_1836_60167-5_110825_005.TXT"
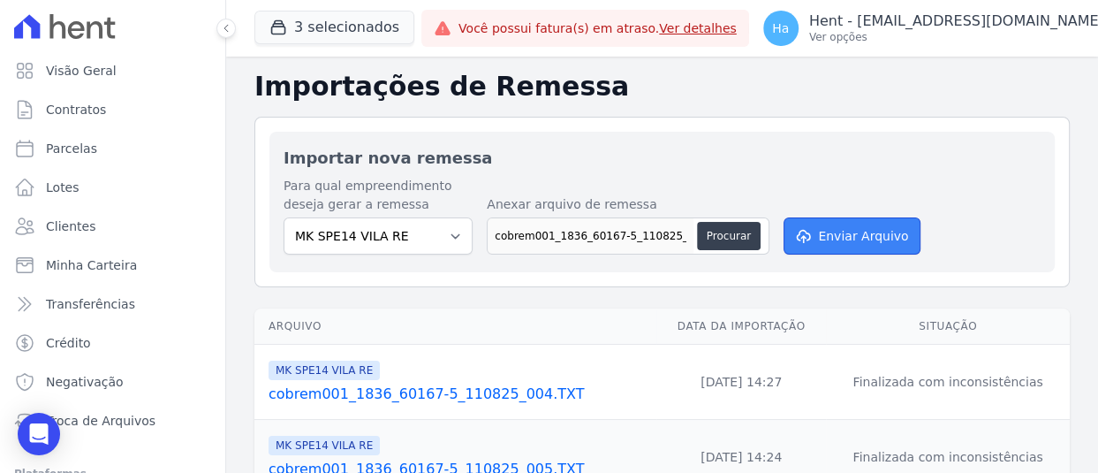
click at [851, 231] on button "Enviar Arquivo" at bounding box center [851, 235] width 136 height 37
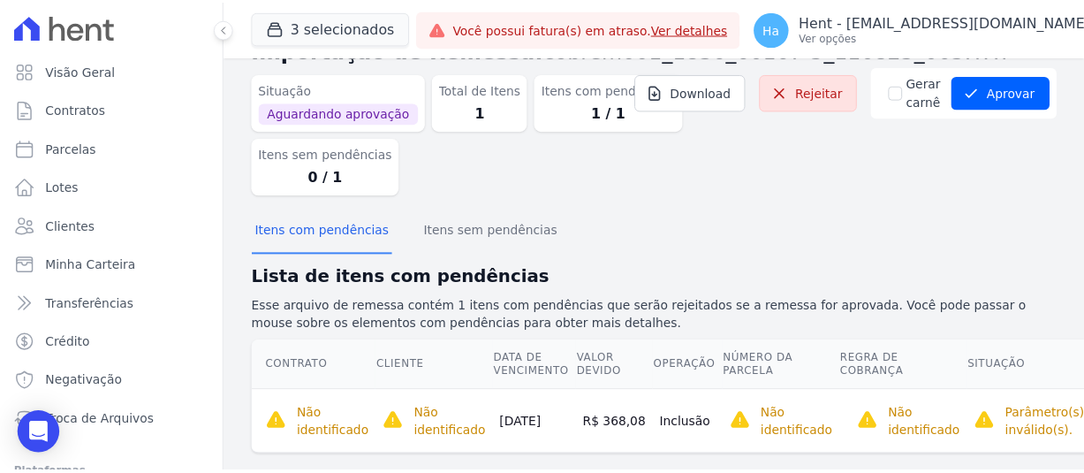
scroll to position [79, 0]
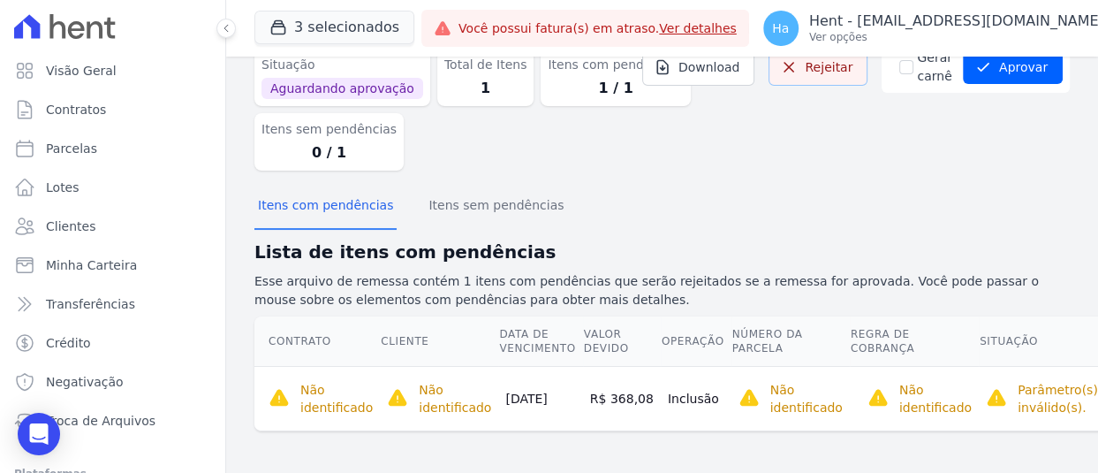
click at [810, 76] on link "Rejeitar" at bounding box center [817, 67] width 99 height 37
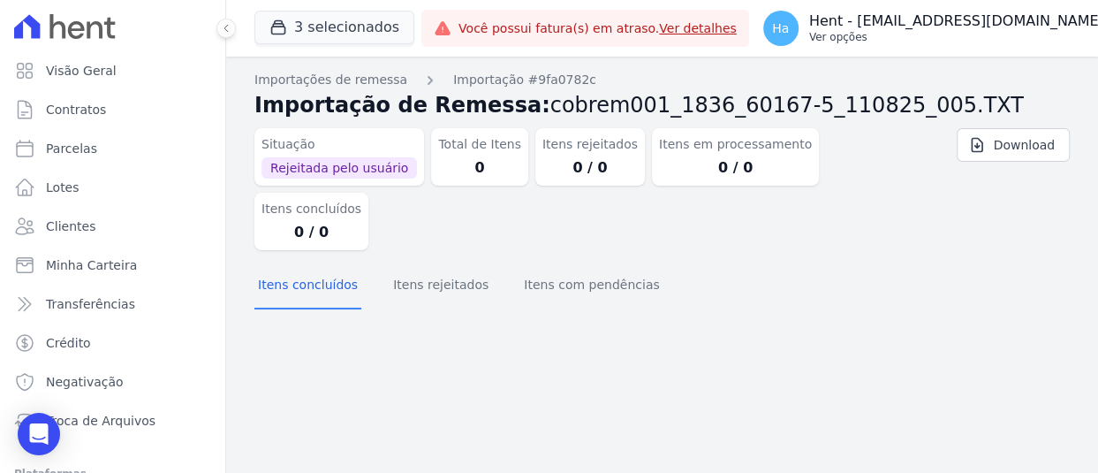
click at [964, 40] on p "Ver opções" at bounding box center [956, 37] width 295 height 14
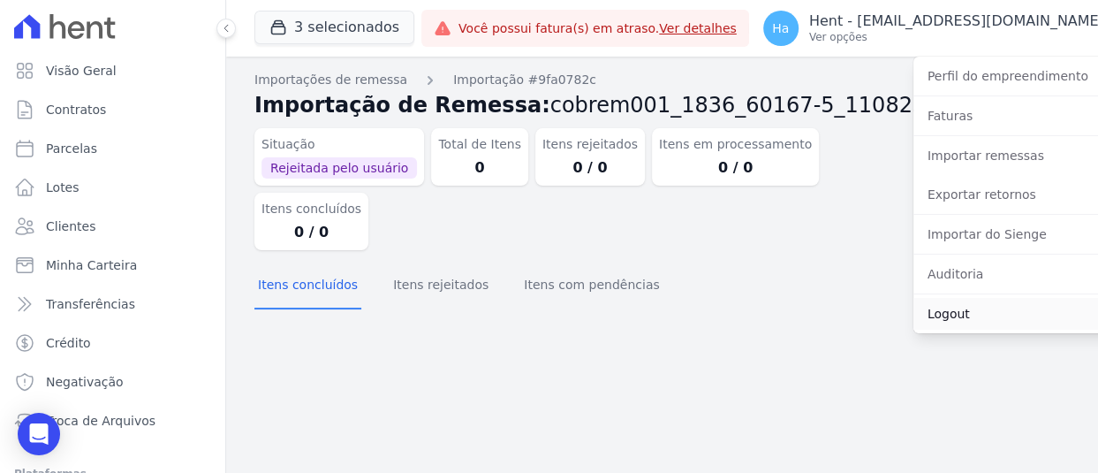
click at [930, 313] on link "Logout" at bounding box center [1026, 314] width 226 height 32
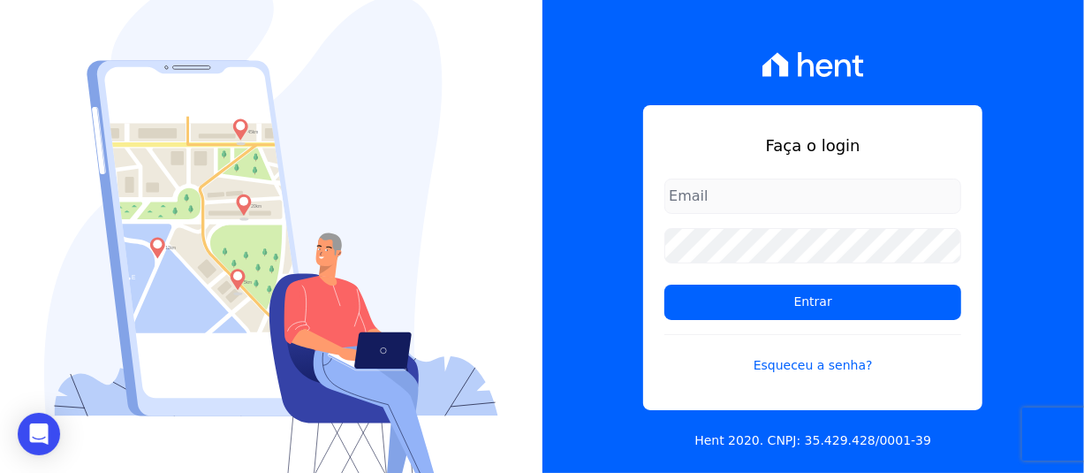
type input "[EMAIL_ADDRESS][DOMAIN_NAME]"
